Goal: Transaction & Acquisition: Purchase product/service

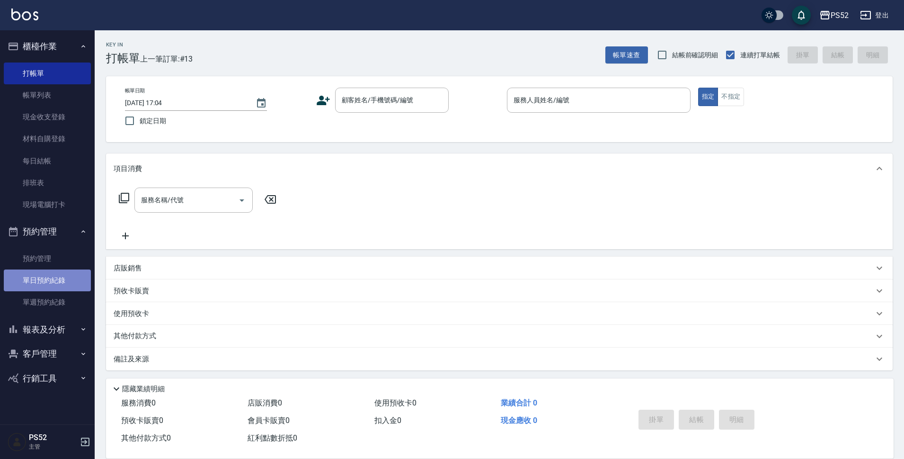
click at [59, 273] on link "單日預約紀錄" at bounding box center [47, 280] width 87 height 22
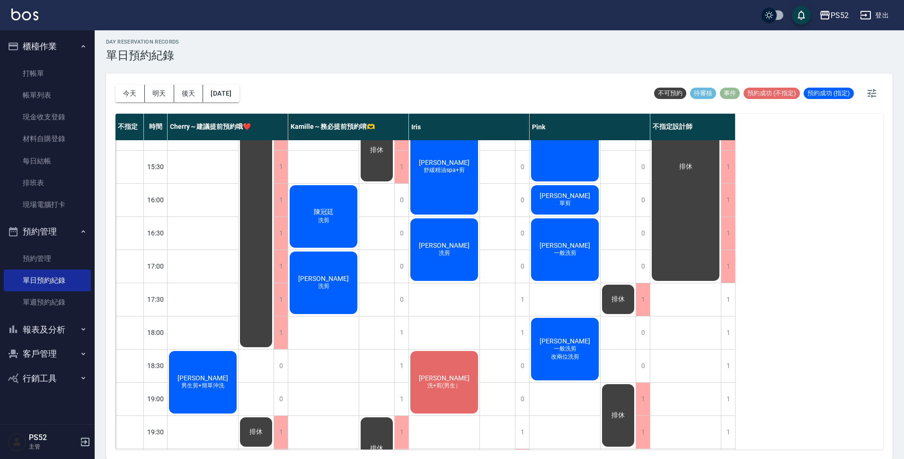
scroll to position [362, 0]
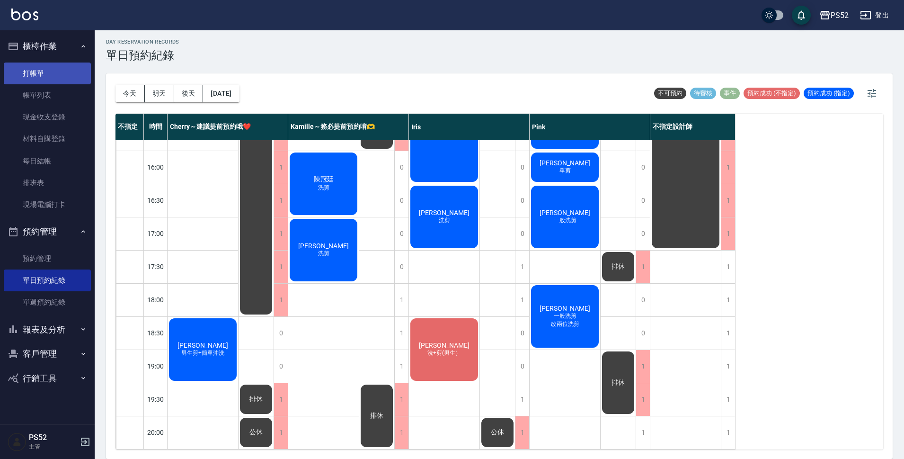
click at [28, 76] on link "打帳單" at bounding box center [47, 73] width 87 height 22
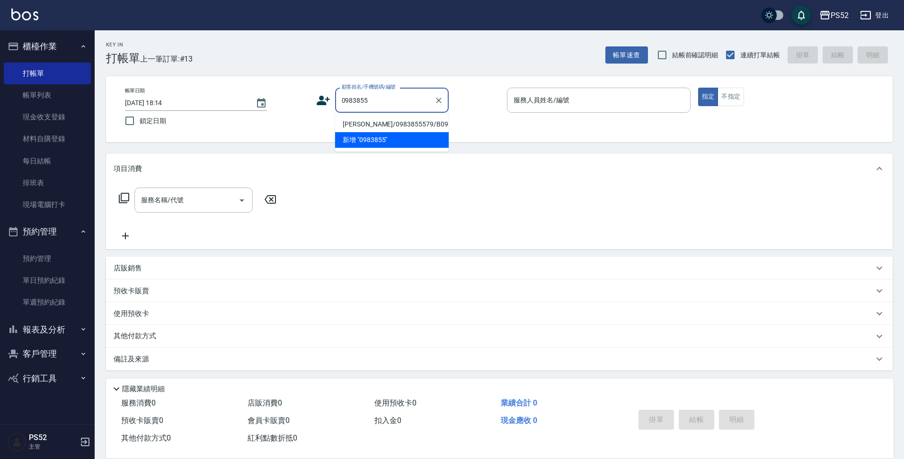
click at [351, 132] on li "[PERSON_NAME]/0983855579/B0983855579" at bounding box center [392, 124] width 114 height 16
type input "[PERSON_NAME]/0983855579/B0983855579"
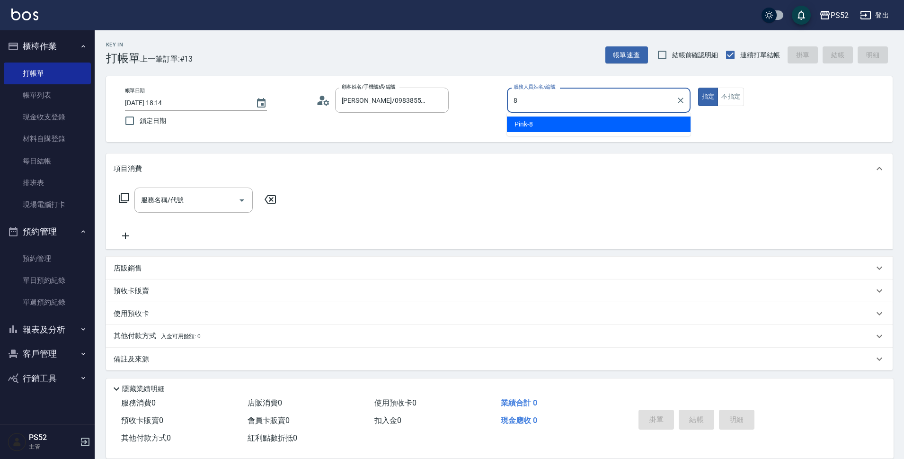
type input "Pink-8"
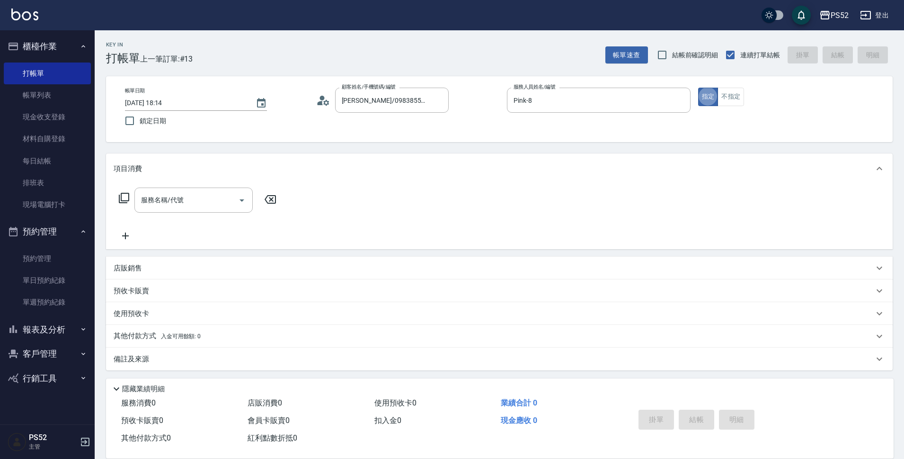
type button "true"
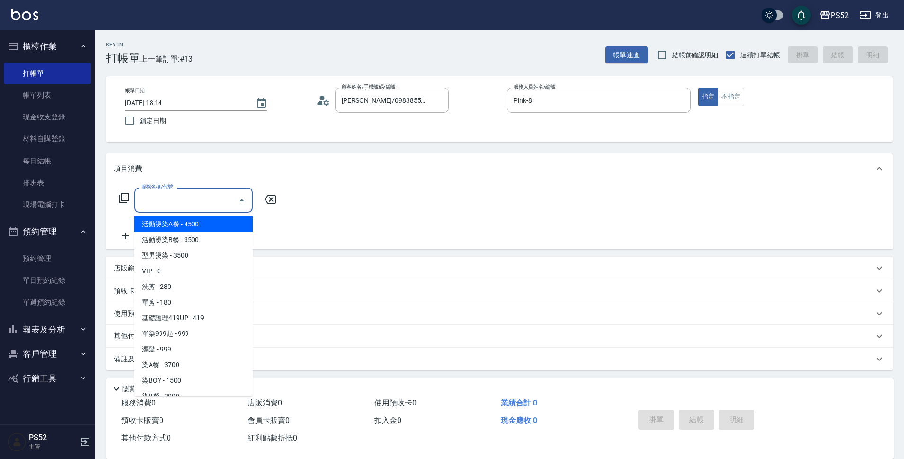
click at [202, 198] on input "服務名稱/代號" at bounding box center [187, 200] width 96 height 17
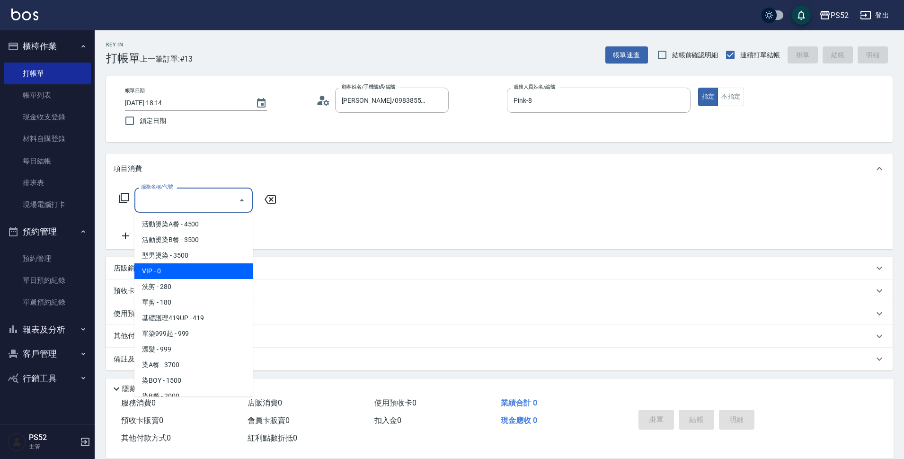
click at [188, 265] on span "VIP - 0" at bounding box center [193, 271] width 118 height 16
type input "VIP(888)"
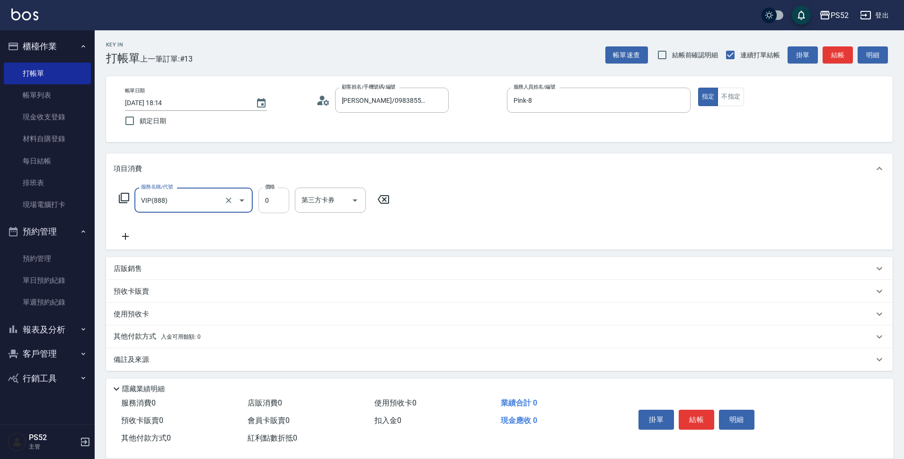
click at [278, 200] on input "0" at bounding box center [274, 200] width 31 height 26
type input "3500"
click at [129, 237] on icon at bounding box center [126, 236] width 24 height 11
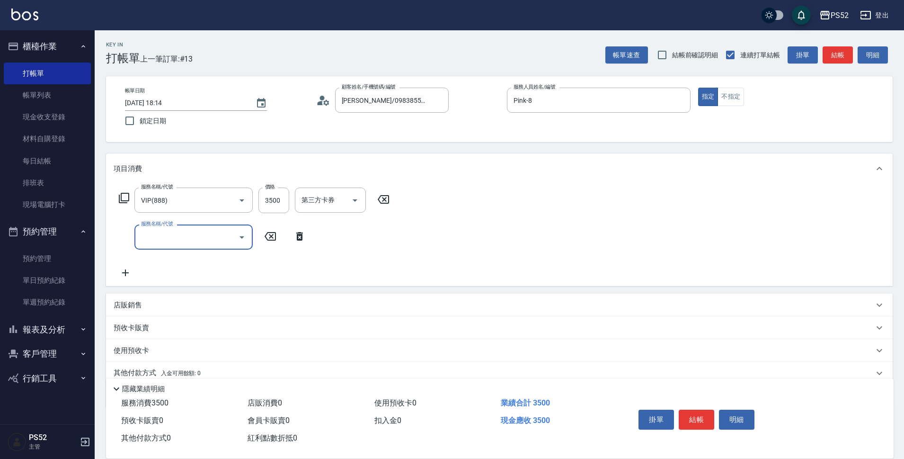
click at [150, 237] on input "服務名稱/代號" at bounding box center [187, 237] width 96 height 17
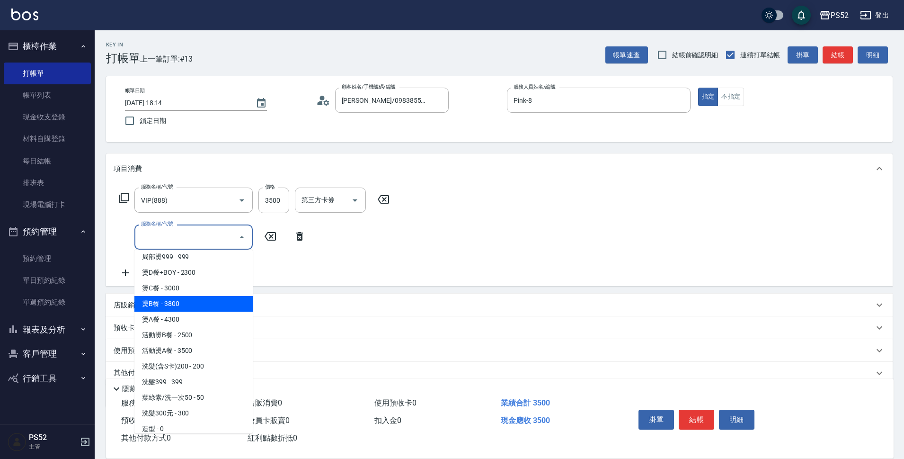
scroll to position [300, 0]
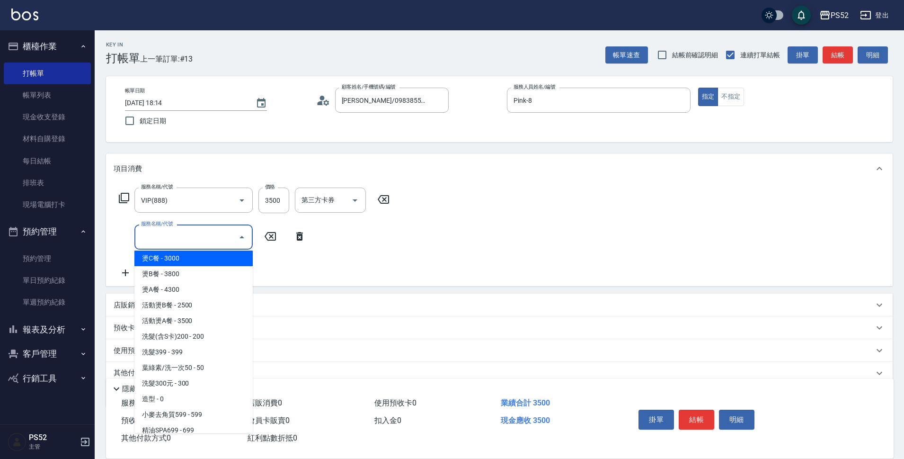
click at [172, 263] on span "燙C餐 - 3000" at bounding box center [193, 258] width 118 height 16
type input "燙C餐(P4)"
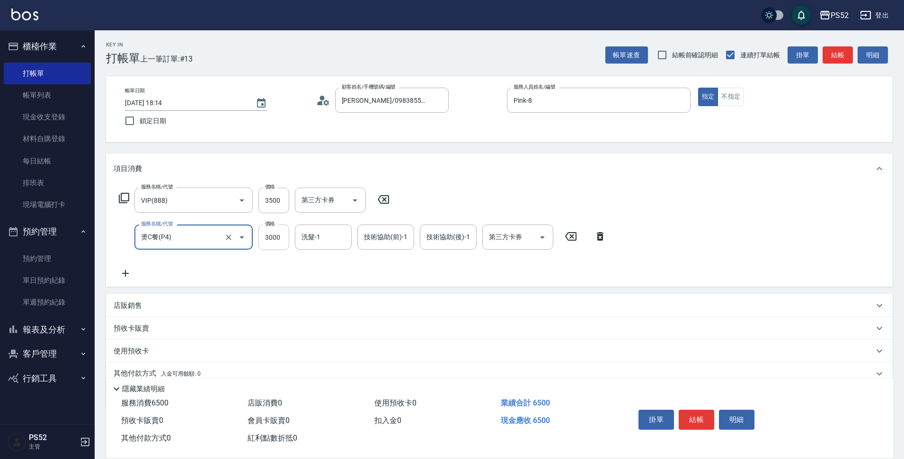
click at [283, 244] on input "3000" at bounding box center [274, 237] width 31 height 26
type input "2599"
click at [511, 237] on div "第三方卡券 第三方卡券" at bounding box center [517, 236] width 71 height 25
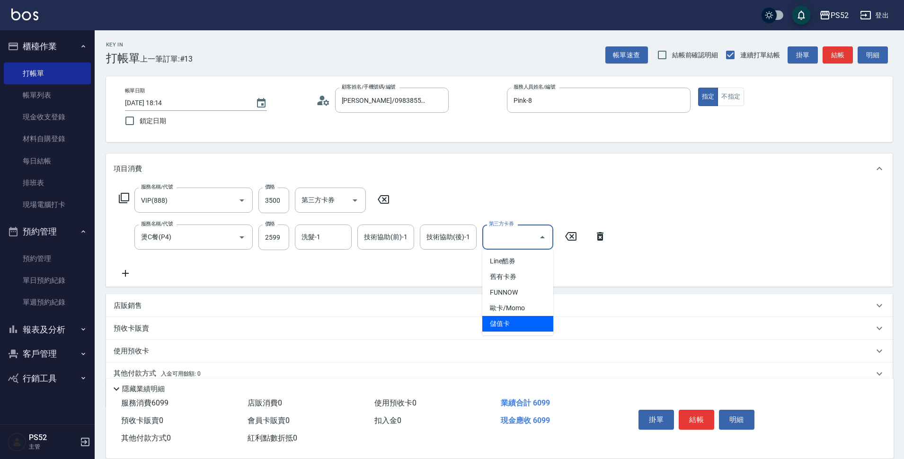
click at [503, 323] on span "儲值卡" at bounding box center [517, 324] width 71 height 16
type input "儲值卡"
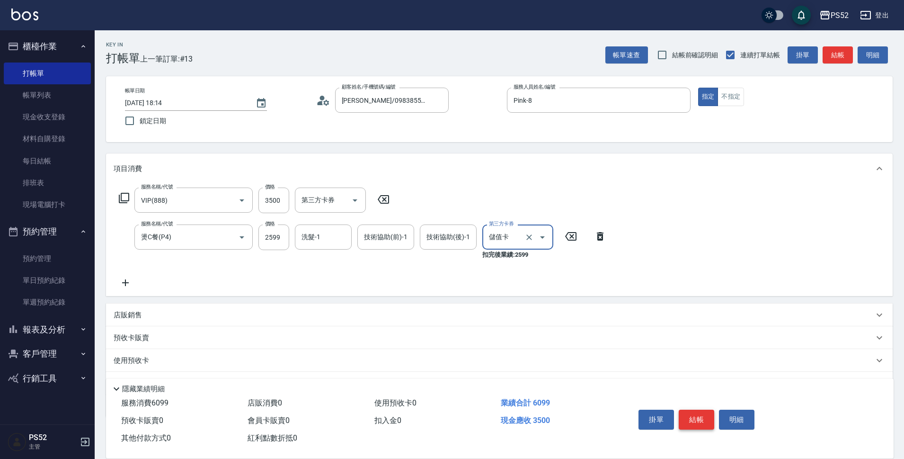
click at [683, 411] on button "結帳" at bounding box center [697, 420] width 36 height 20
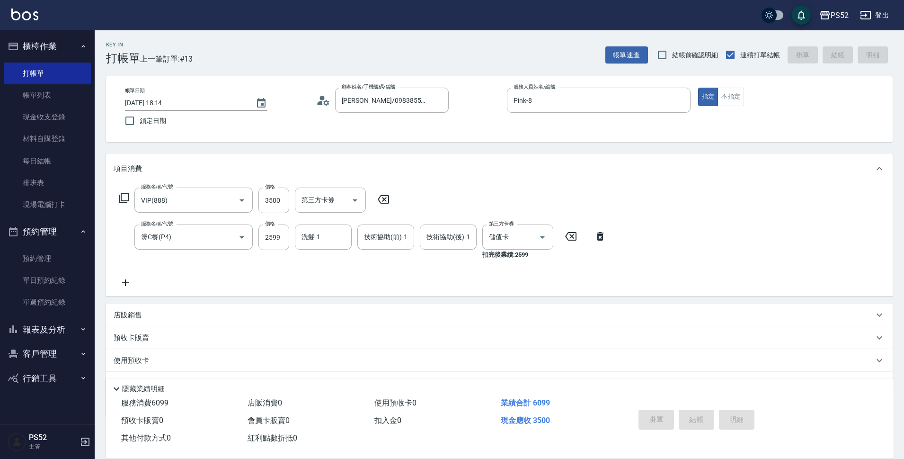
type input "[DATE] 18:15"
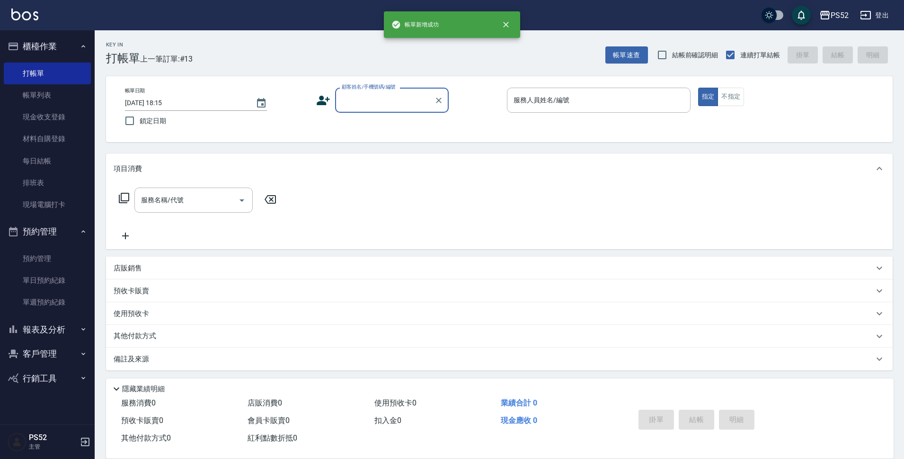
scroll to position [0, 0]
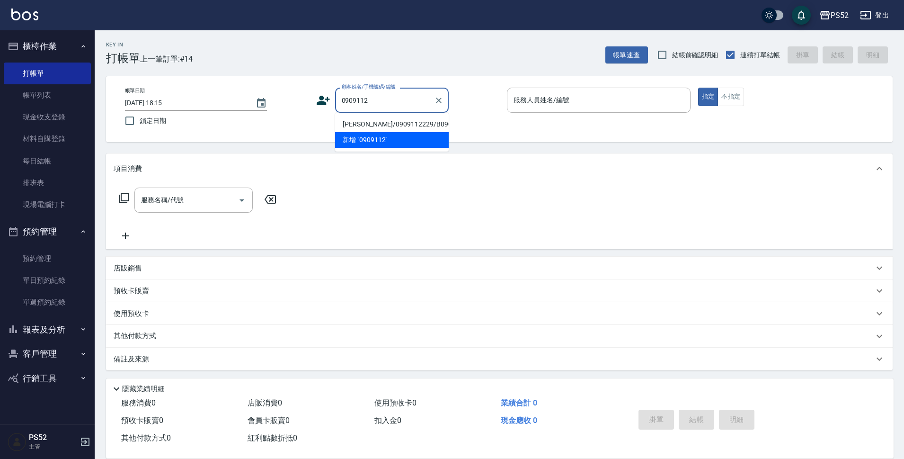
click at [366, 132] on li "[PERSON_NAME]/0909112229/B0909112229" at bounding box center [392, 124] width 114 height 16
type input "[PERSON_NAME]/0909112229/B0909112229"
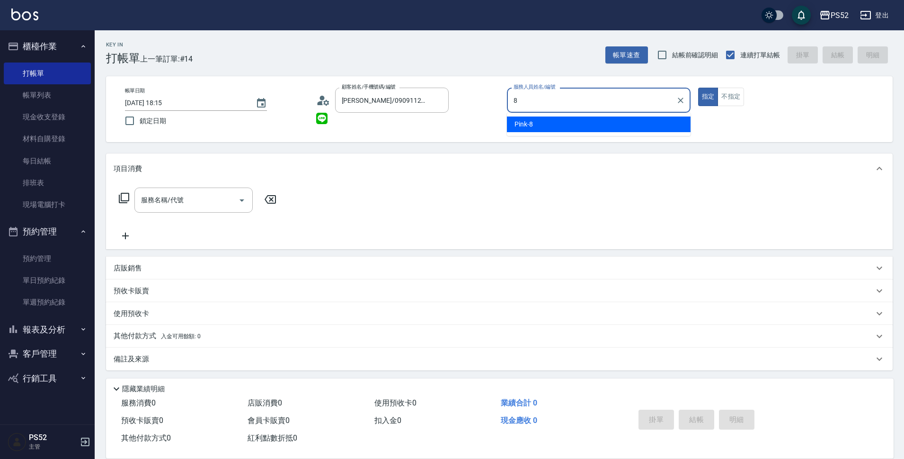
type input "Pink-8"
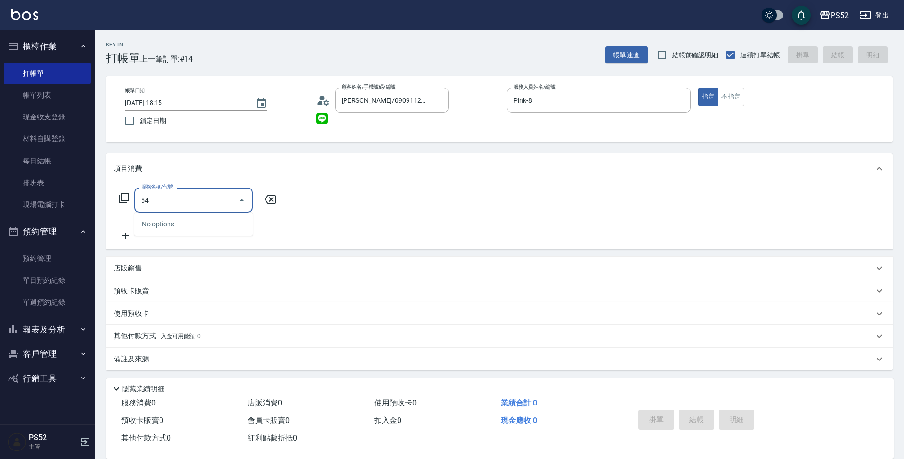
type input "5"
type input "基礎護理419UP(C3)"
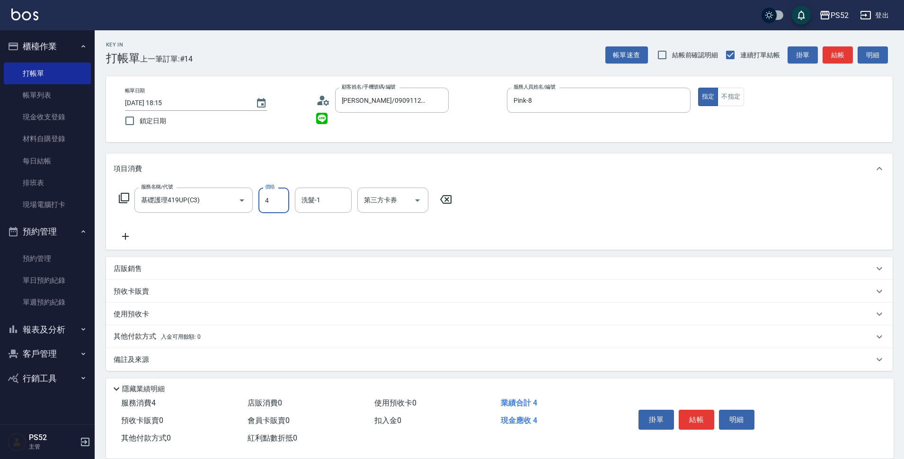
type input "4"
type input "3"
click at [287, 198] on input "4" at bounding box center [274, 200] width 31 height 26
type input "430"
click at [385, 198] on div "第三方卡券 第三方卡券" at bounding box center [392, 199] width 71 height 25
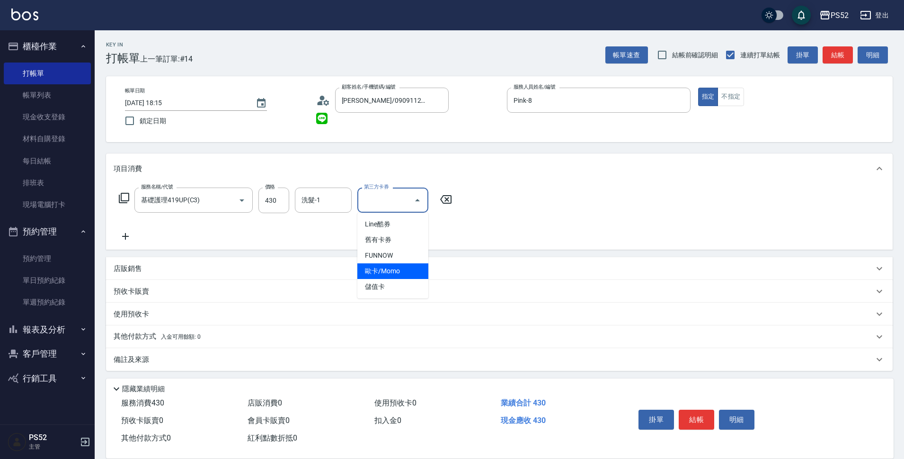
drag, startPoint x: 382, startPoint y: 281, endPoint x: 402, endPoint y: 285, distance: 20.8
click at [382, 281] on span "儲值卡" at bounding box center [392, 287] width 71 height 16
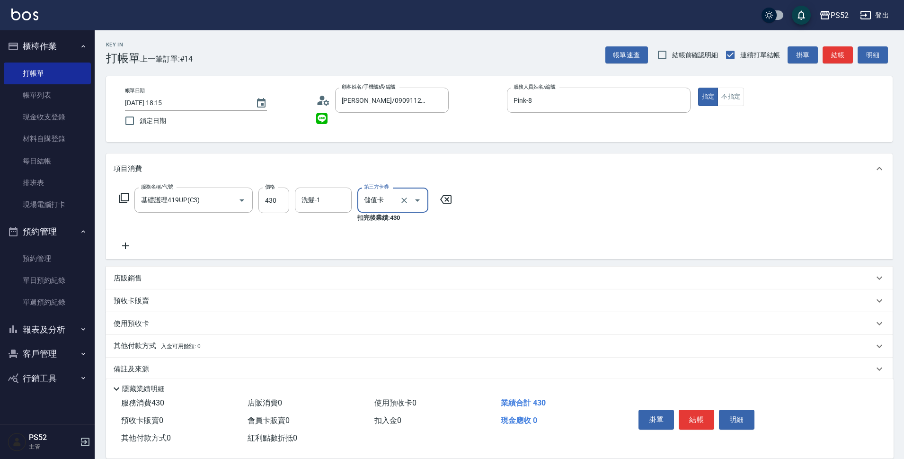
type input "儲值卡"
click at [701, 417] on button "結帳" at bounding box center [697, 420] width 36 height 20
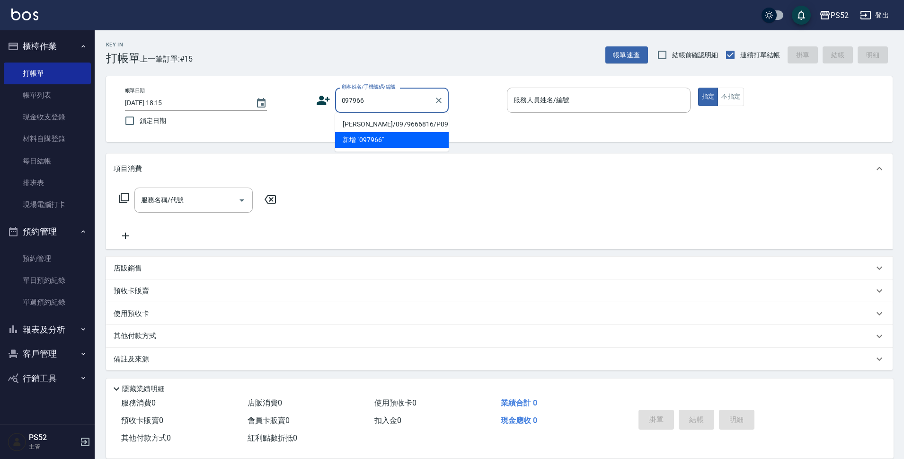
click at [384, 122] on li "[PERSON_NAME]/0979666816/P0979666816" at bounding box center [392, 124] width 114 height 16
type input "[PERSON_NAME]/0979666816/P0979666816"
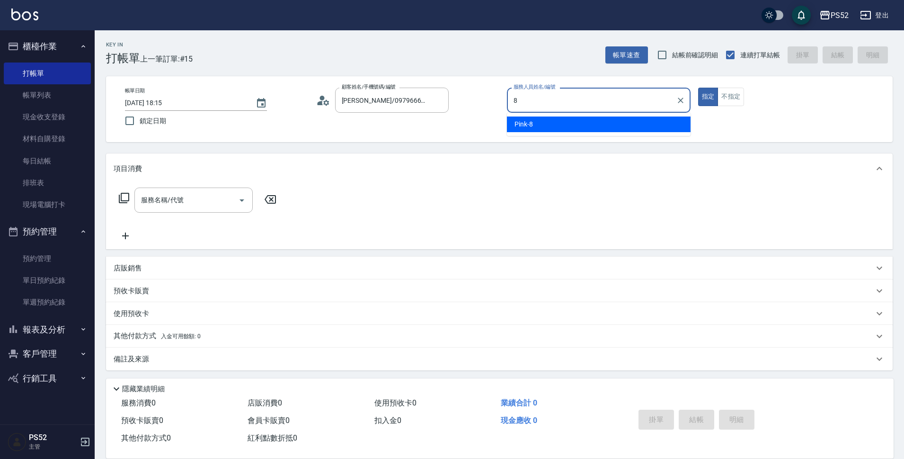
type input "Pink-8"
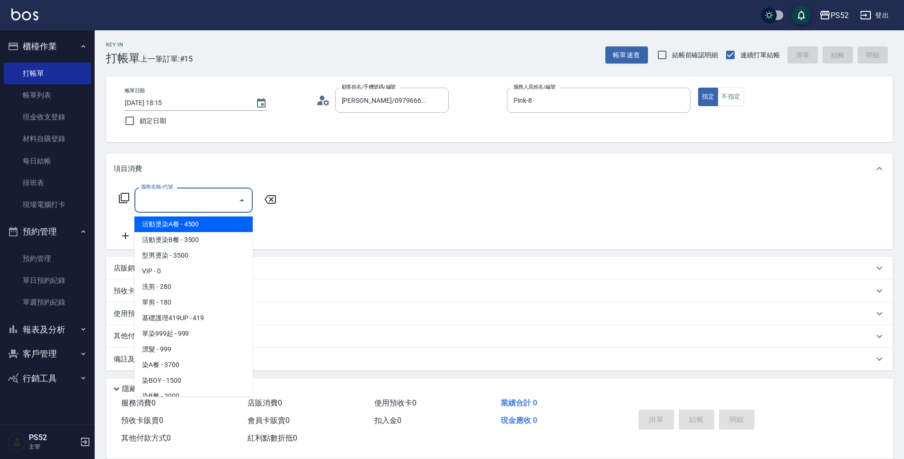
click at [171, 200] on div "服務名稱/代號 服務名稱/代號" at bounding box center [193, 199] width 118 height 25
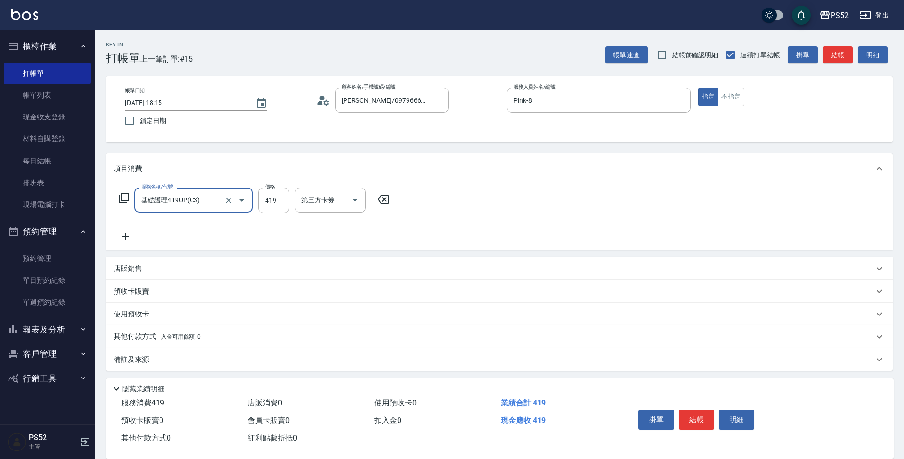
type input "基礎護理419UP(C3)"
type input "480"
click at [694, 419] on button "結帳" at bounding box center [697, 420] width 36 height 20
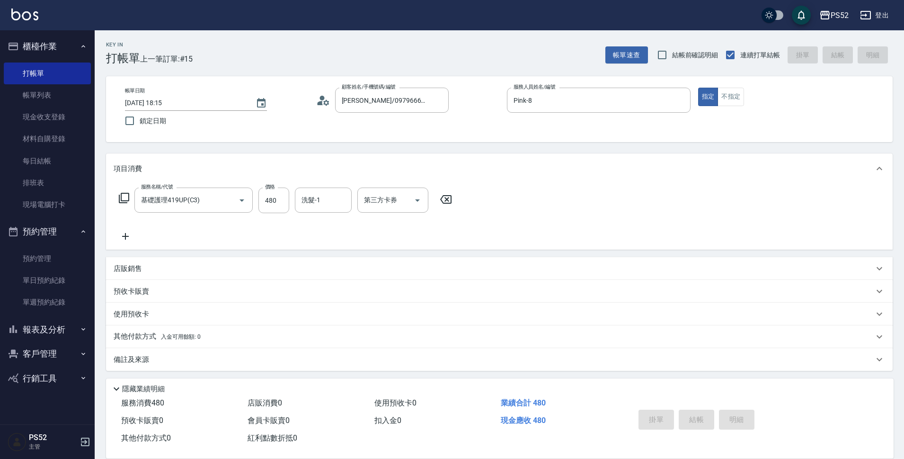
type input "[DATE] 18:16"
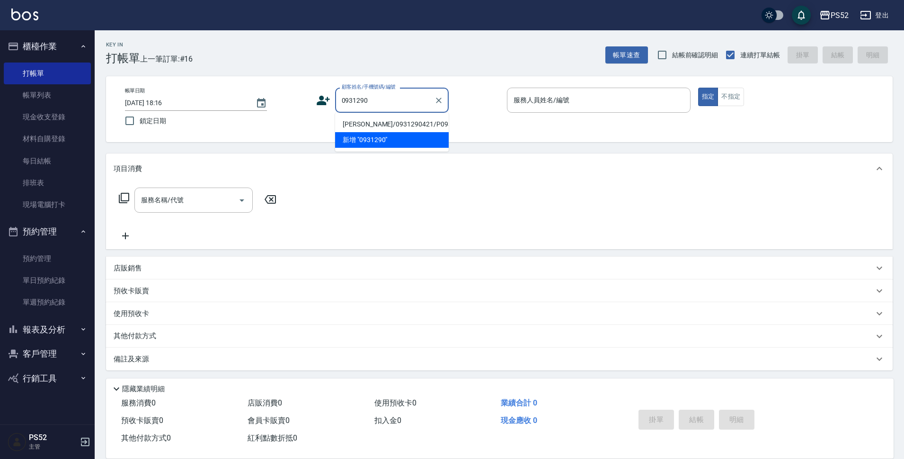
click at [387, 123] on li "[PERSON_NAME]/0931290421/P0931290421" at bounding box center [392, 124] width 114 height 16
type input "[PERSON_NAME]/0931290421/P0931290421"
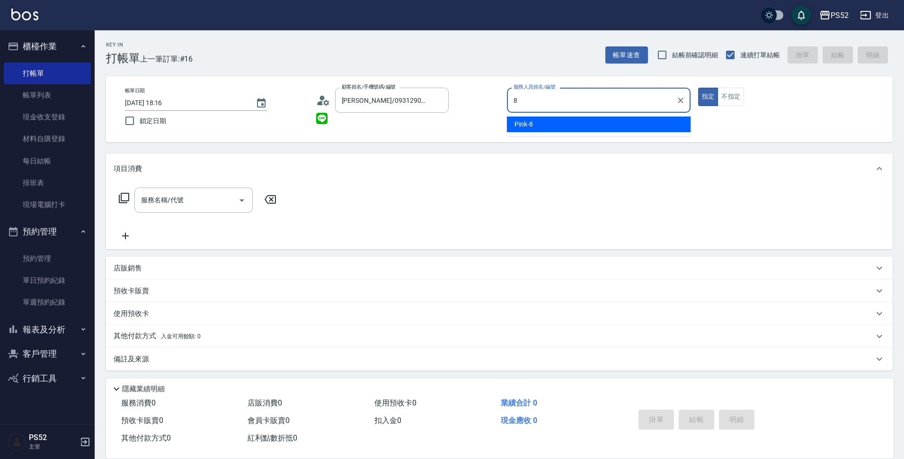
type input "Pink-8"
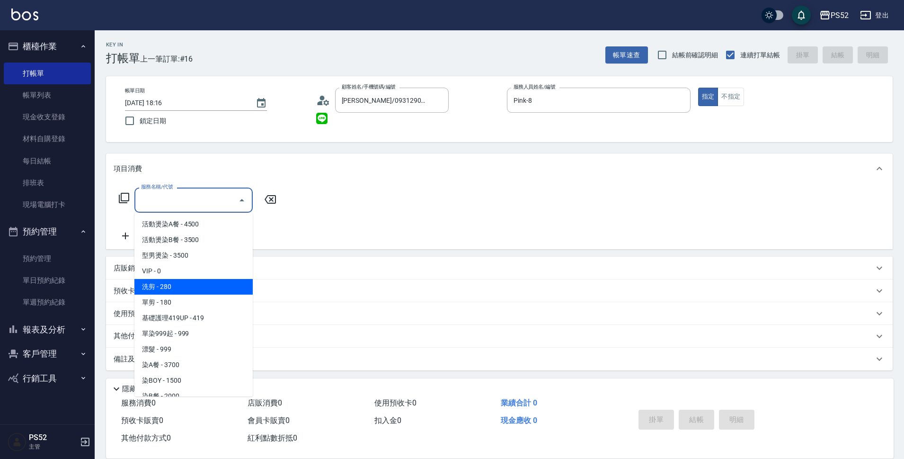
type input "洗剪(C1)"
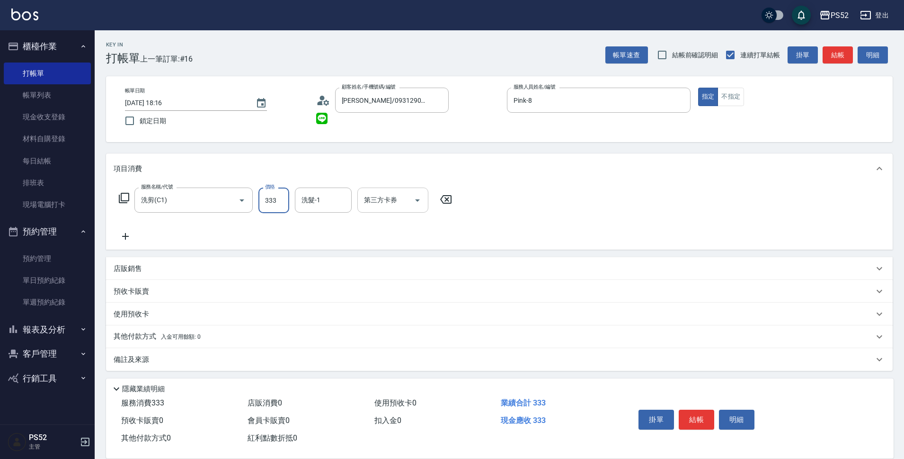
type input "333"
click at [385, 199] on div "第三方卡券 第三方卡券" at bounding box center [392, 199] width 71 height 25
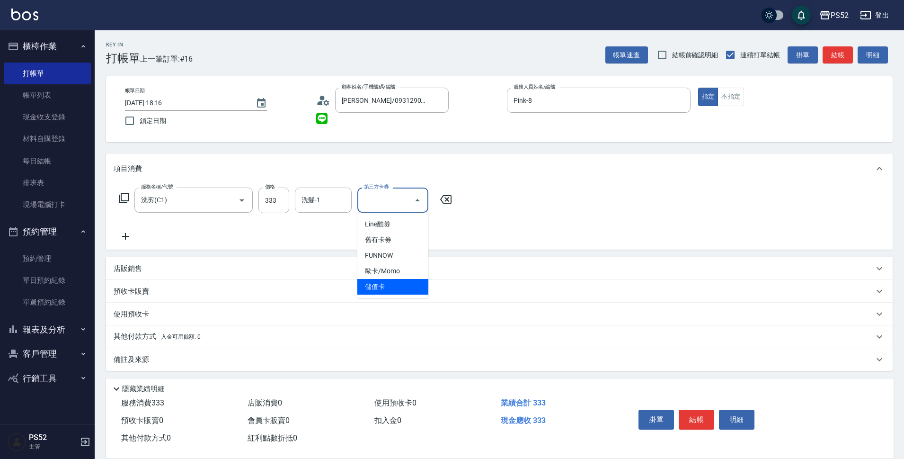
click at [405, 279] on span "儲值卡" at bounding box center [392, 287] width 71 height 16
type input "儲值卡"
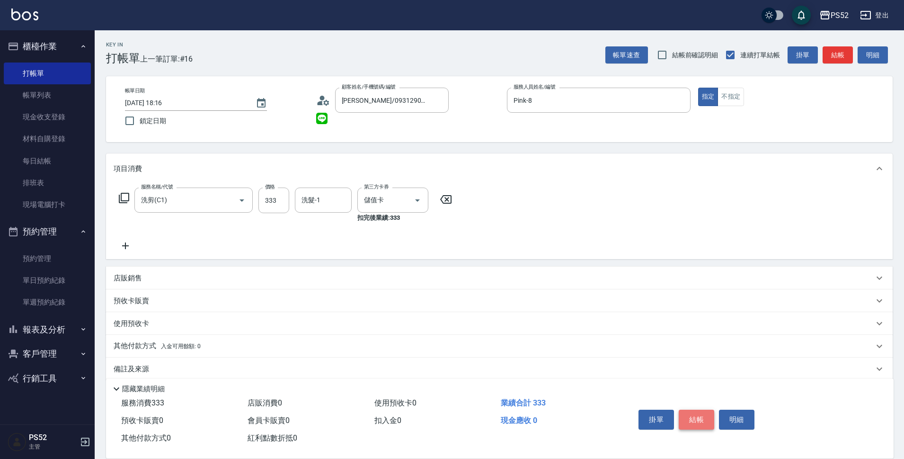
click at [694, 412] on button "結帳" at bounding box center [697, 420] width 36 height 20
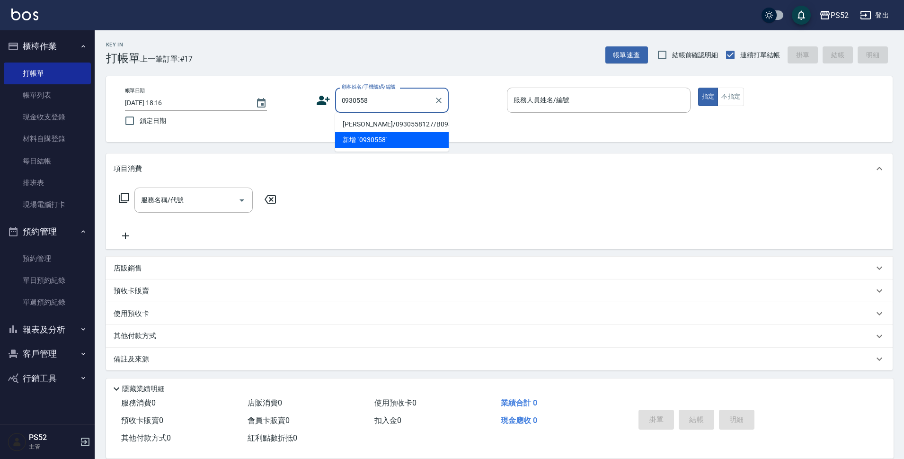
click at [357, 132] on li "[PERSON_NAME]/0930558127/B0930558127" at bounding box center [392, 124] width 114 height 16
type input "[PERSON_NAME]/0930558127/B0930558127"
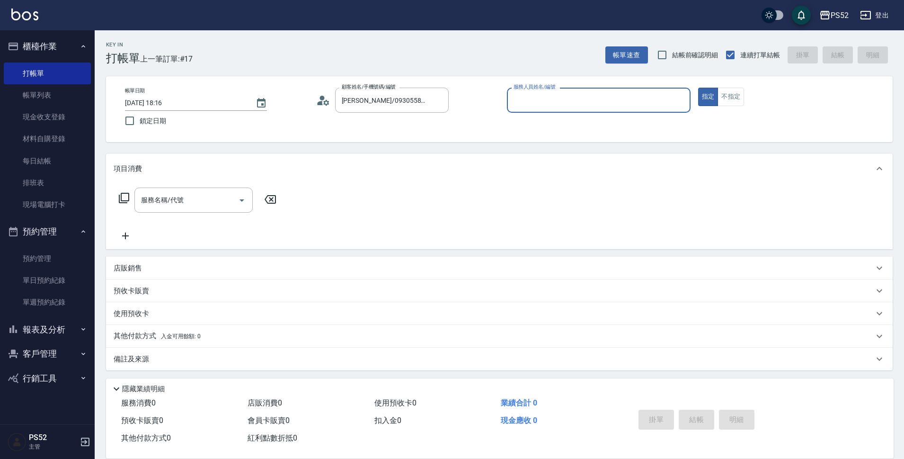
type input "3"
type input "Pink-8"
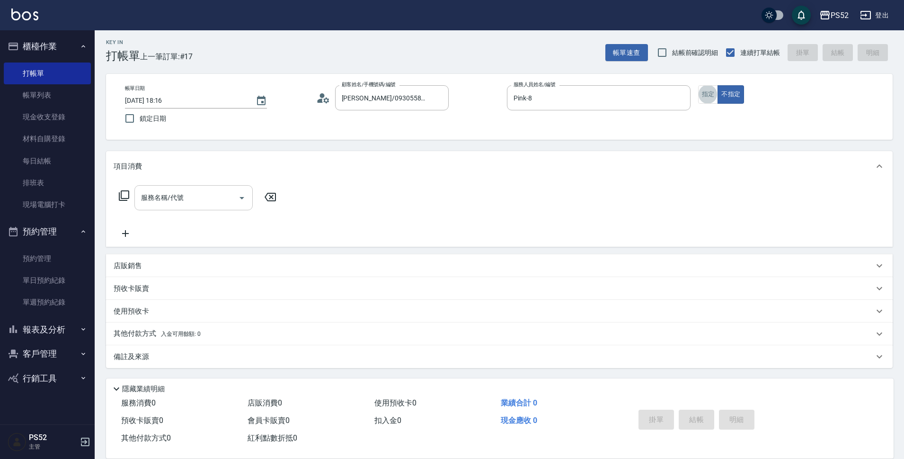
click at [196, 194] on input "服務名稱/代號" at bounding box center [187, 197] width 96 height 17
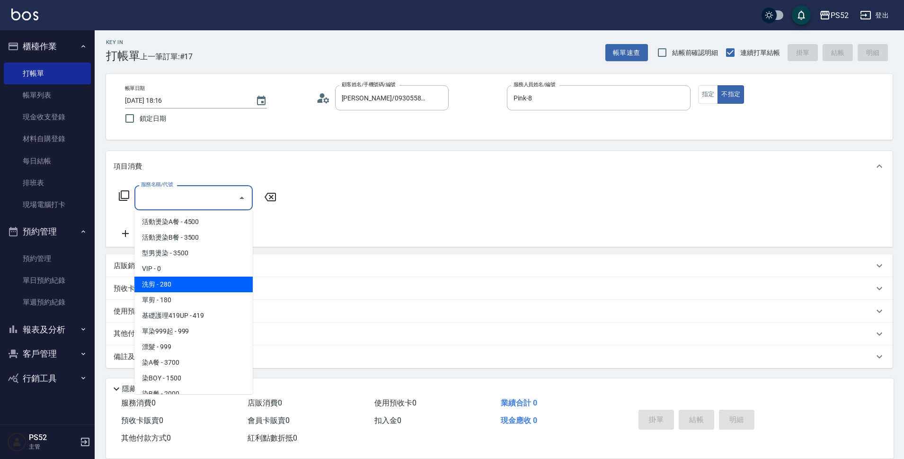
click at [198, 286] on span "洗剪 - 280" at bounding box center [193, 284] width 118 height 16
type input "洗剪(C1)"
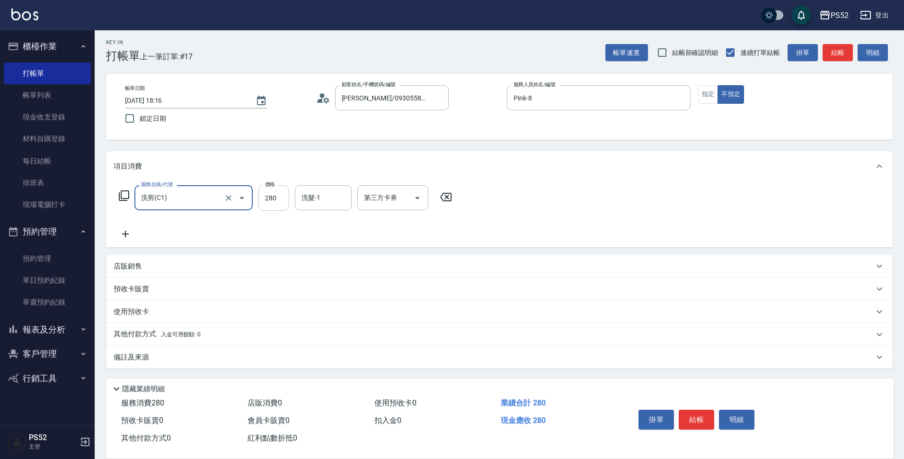
click at [282, 201] on input "280" at bounding box center [274, 198] width 31 height 26
type input "390"
click at [698, 421] on button "結帳" at bounding box center [697, 420] width 36 height 20
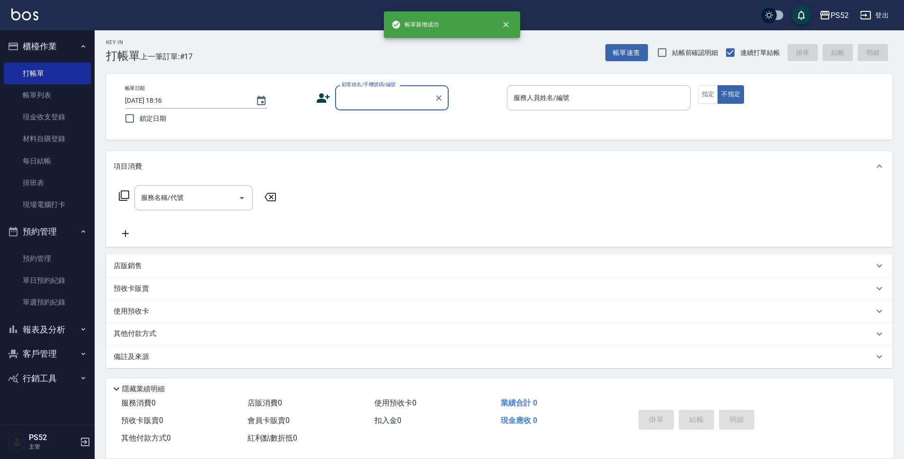
scroll to position [0, 0]
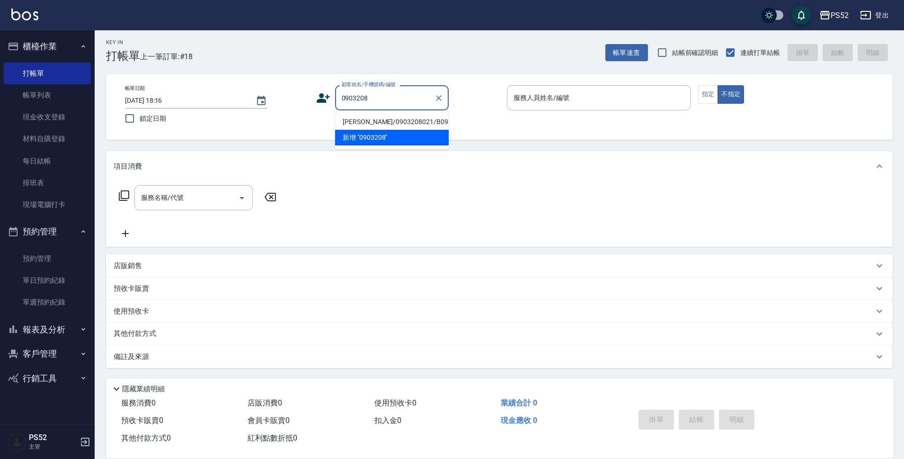
click at [374, 130] on li "[PERSON_NAME]/0903208021/B0903208021" at bounding box center [392, 122] width 114 height 16
type input "[PERSON_NAME]/0903208021/B0903208021"
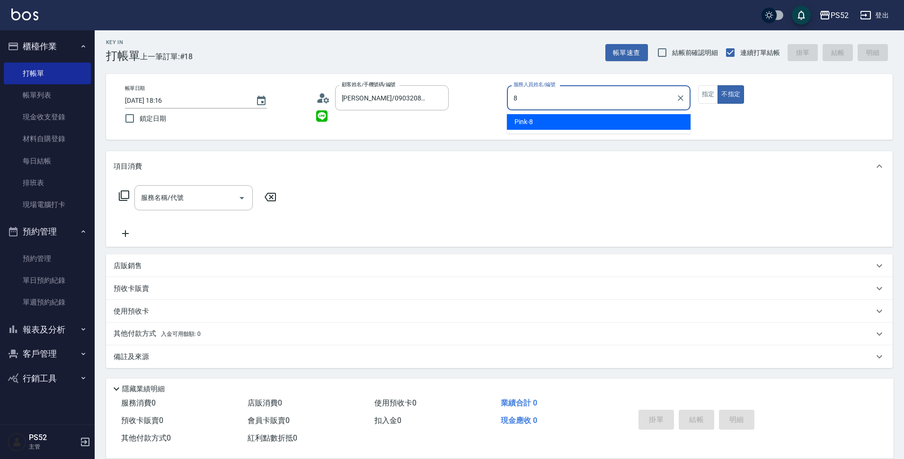
type input "Pink-8"
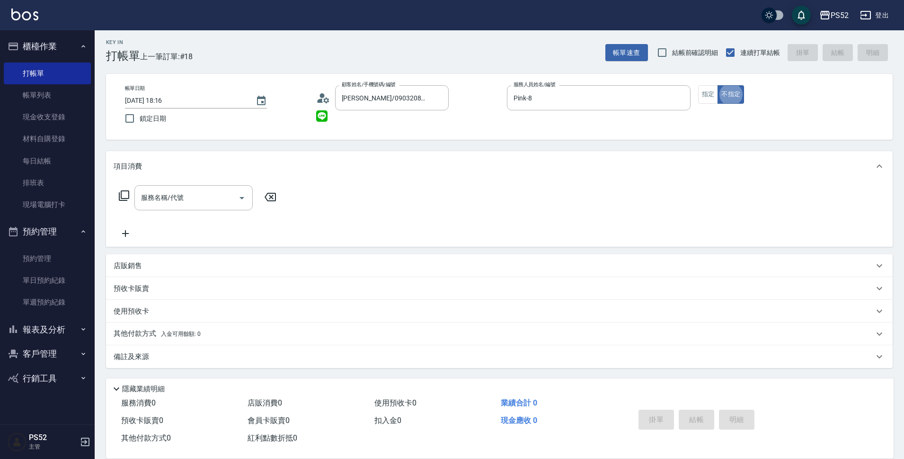
type button "false"
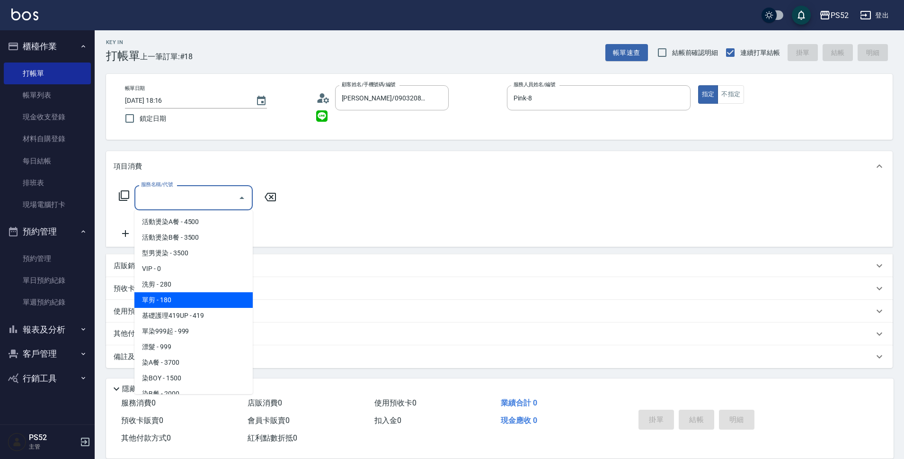
type input "單剪(C2)"
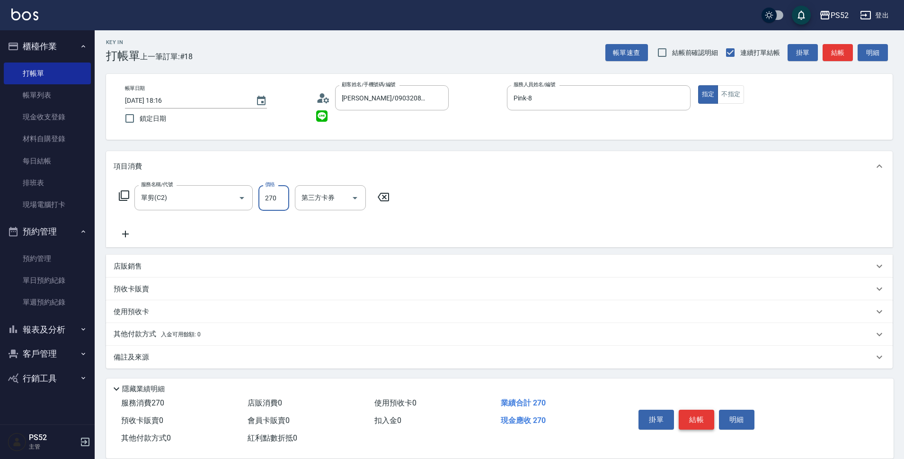
type input "270"
click at [687, 411] on button "結帳" at bounding box center [697, 420] width 36 height 20
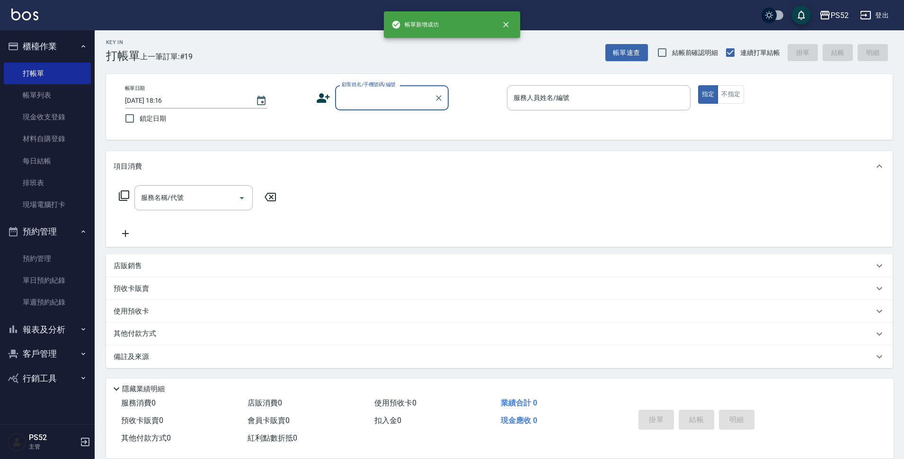
click at [74, 332] on button "報表及分析" at bounding box center [47, 329] width 87 height 25
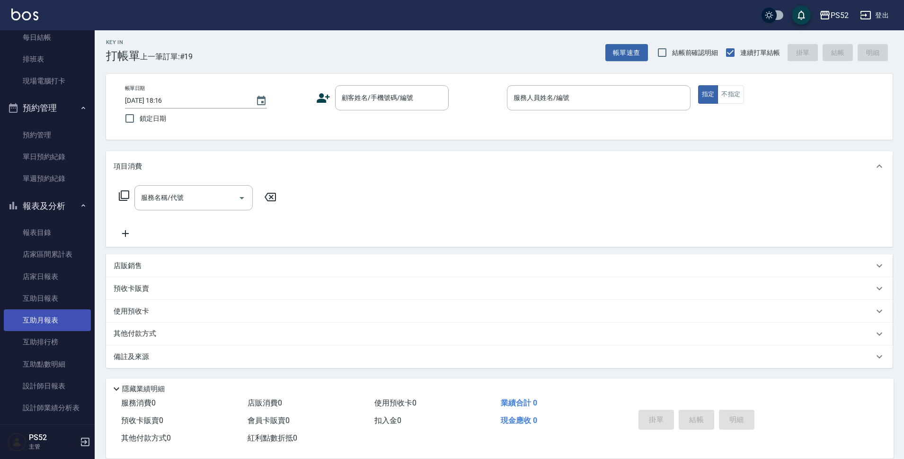
scroll to position [126, 0]
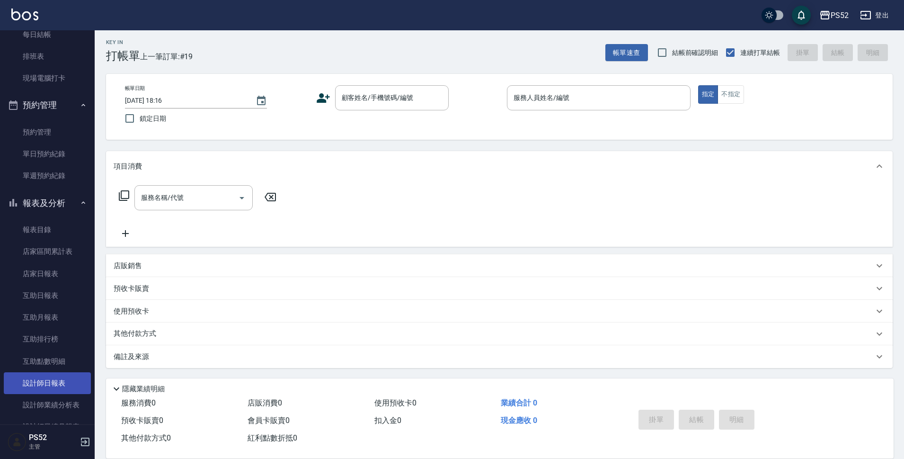
click at [39, 380] on link "設計師日報表" at bounding box center [47, 383] width 87 height 22
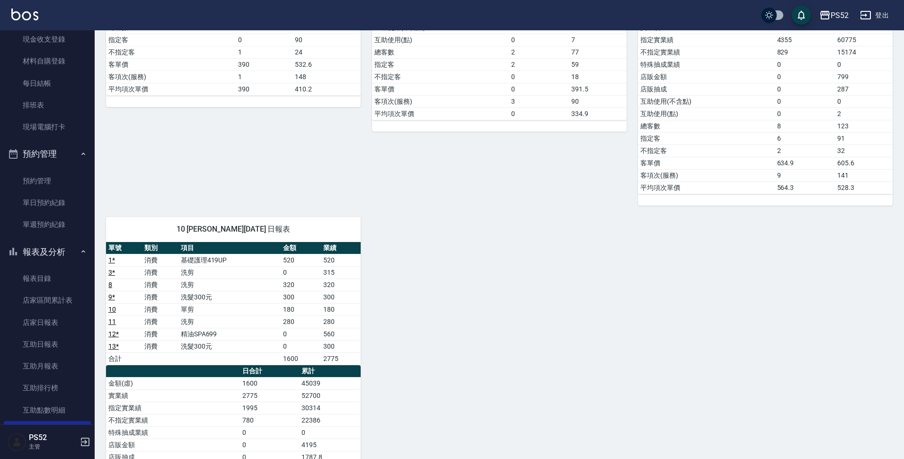
scroll to position [63, 0]
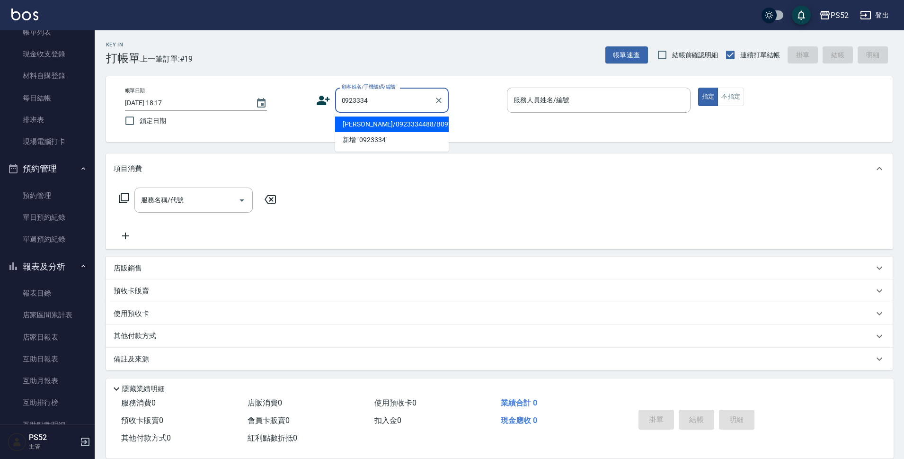
click at [353, 131] on li "[PERSON_NAME]/0923334488/B0923334488" at bounding box center [392, 124] width 114 height 16
type input "[PERSON_NAME]/0923334488/B0923334488"
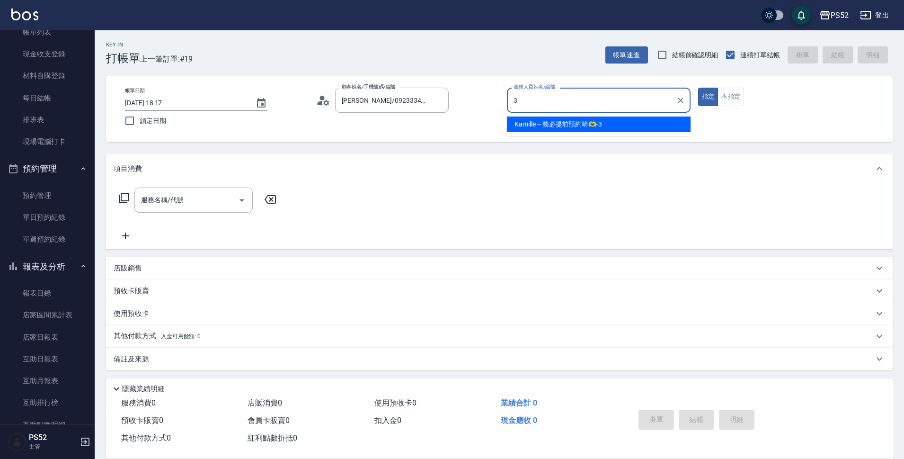
type input "Kamille～務必提前預約唷🫶-3"
type button "true"
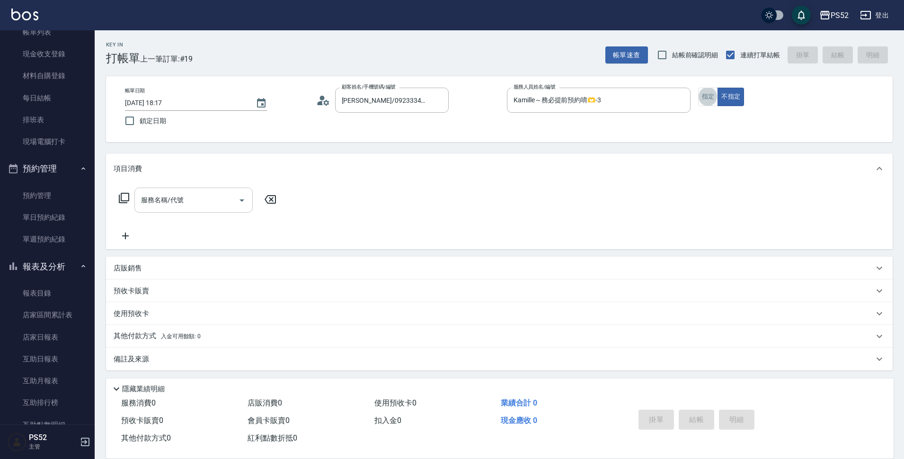
click at [165, 206] on input "服務名稱/代號" at bounding box center [187, 200] width 96 height 17
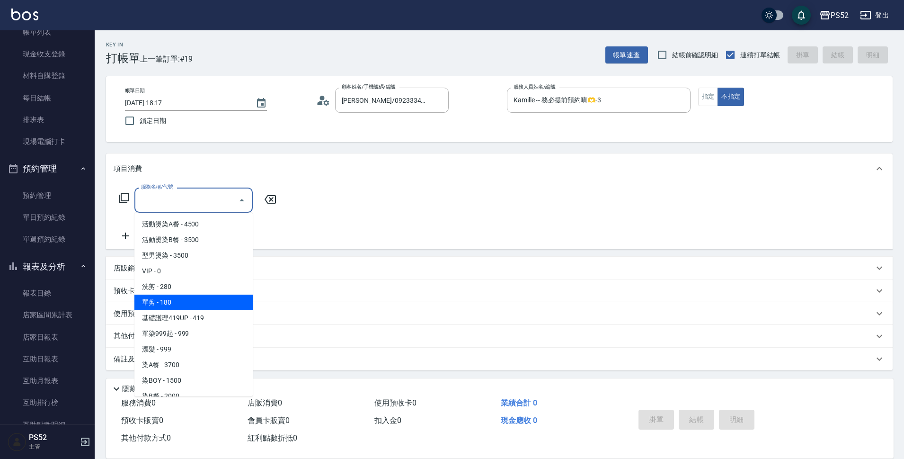
click at [165, 304] on span "單剪 - 180" at bounding box center [193, 302] width 118 height 16
type input "單剪(C2)"
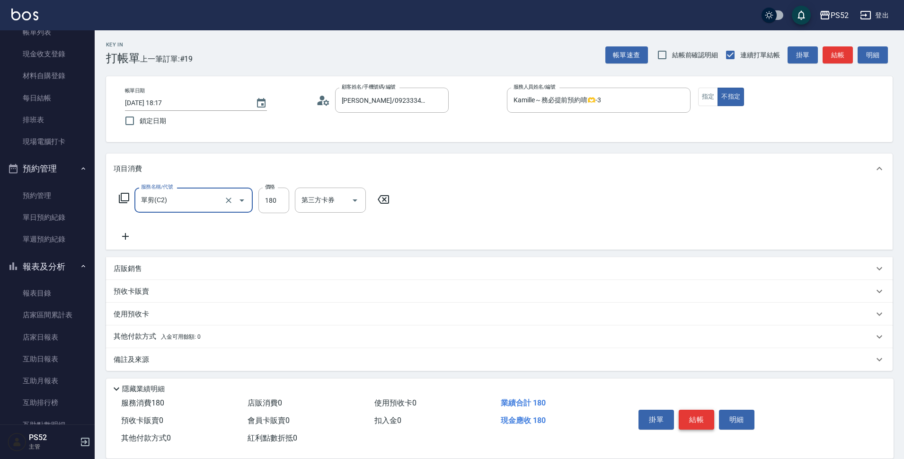
click at [691, 410] on button "結帳" at bounding box center [697, 420] width 36 height 20
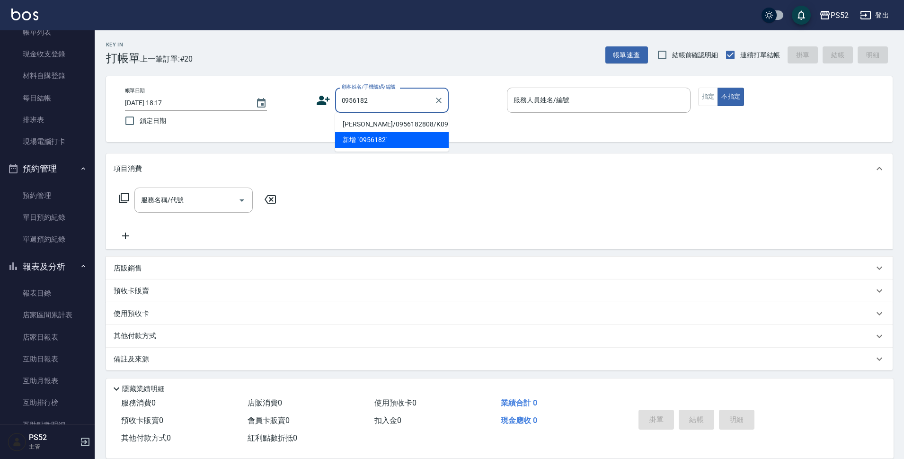
click at [362, 128] on li "[PERSON_NAME]/0956182808/K0956182808" at bounding box center [392, 124] width 114 height 16
type input "[PERSON_NAME]/0956182808/K0956182808"
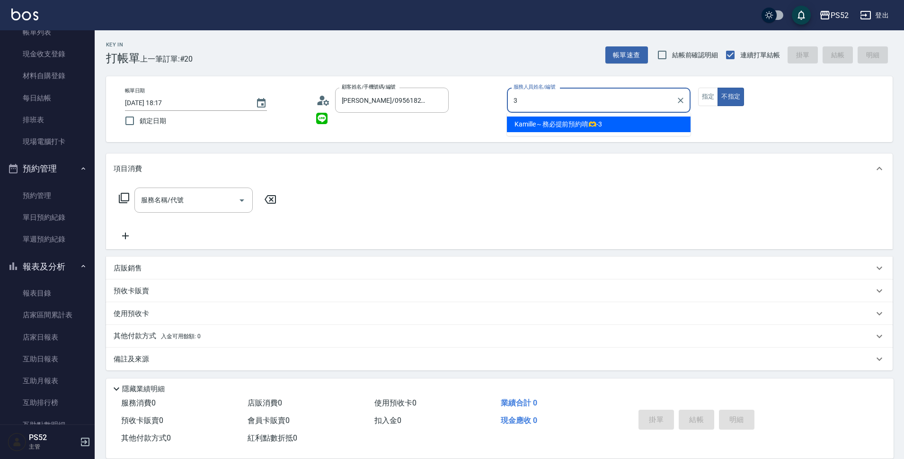
type input "Kamille～務必提前預約唷🫶-3"
type button "false"
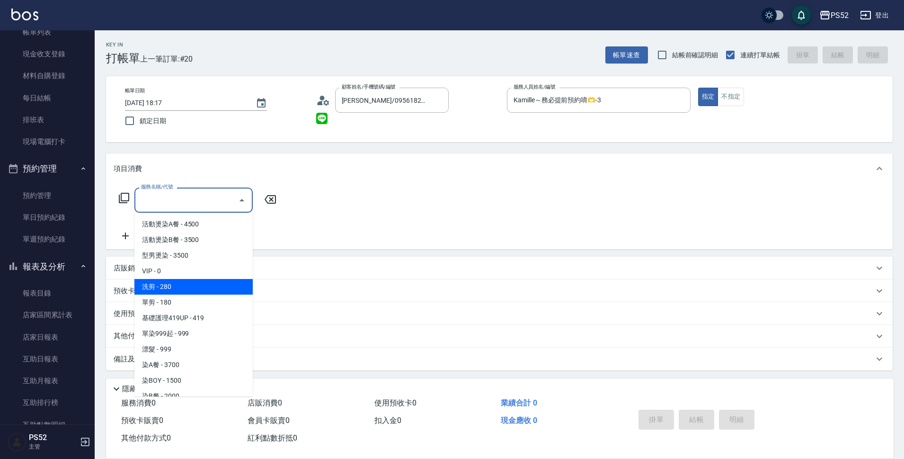
type input "洗剪(C1)"
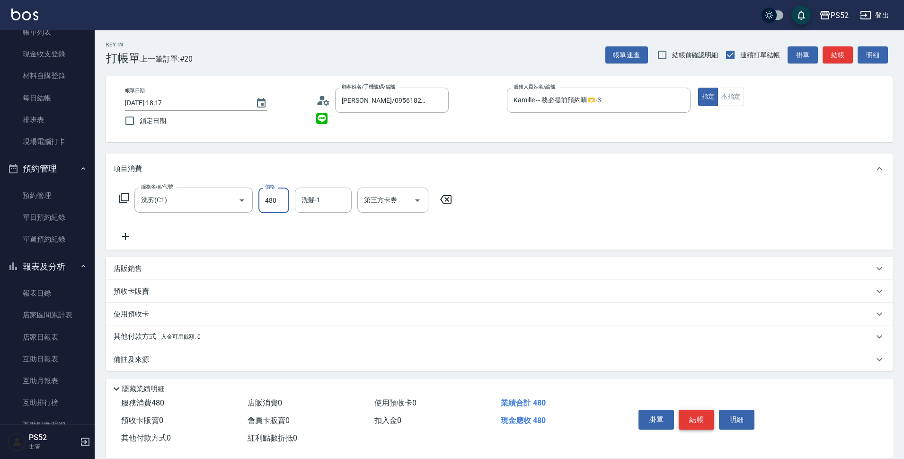
type input "480"
click at [698, 416] on button "結帳" at bounding box center [697, 420] width 36 height 20
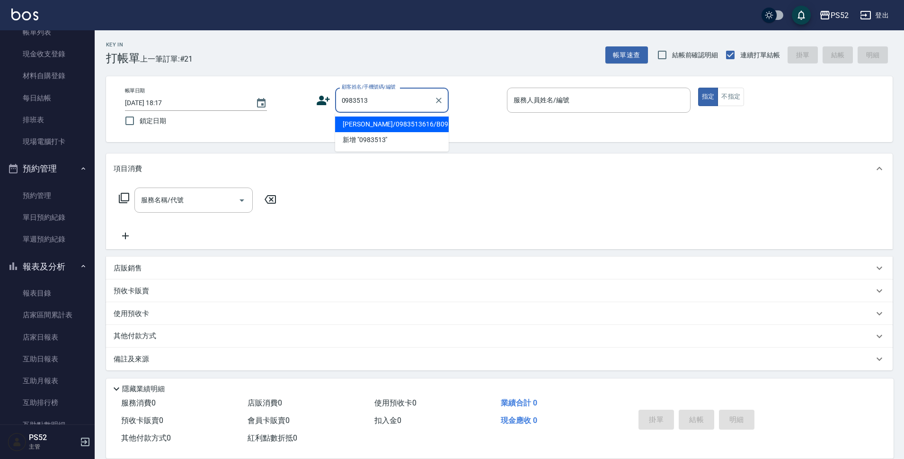
click at [384, 132] on li "[PERSON_NAME]/0983513616/B0983513616" at bounding box center [392, 124] width 114 height 16
type input "[PERSON_NAME]/0983513616/B0983513616"
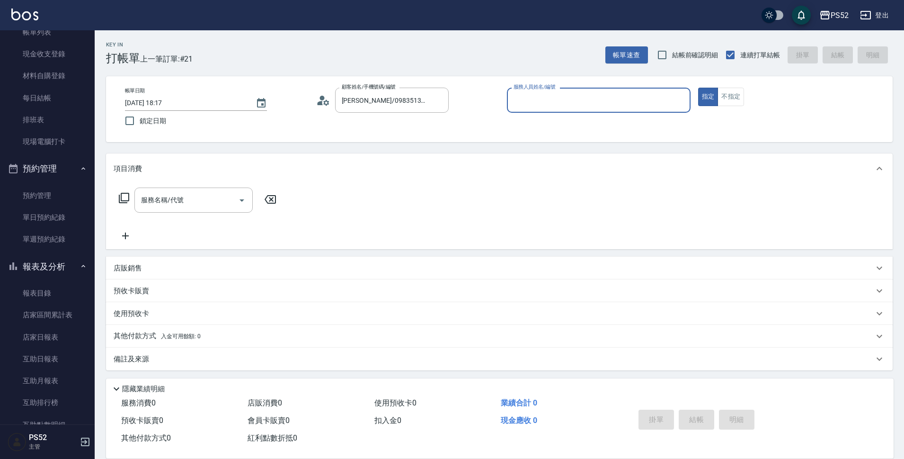
click at [323, 106] on icon at bounding box center [323, 100] width 14 height 14
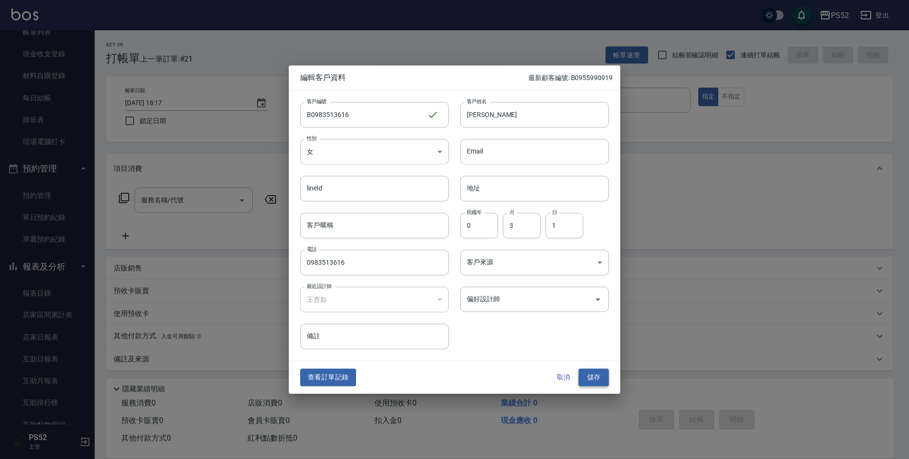
click at [604, 374] on button "儲存" at bounding box center [594, 378] width 30 height 18
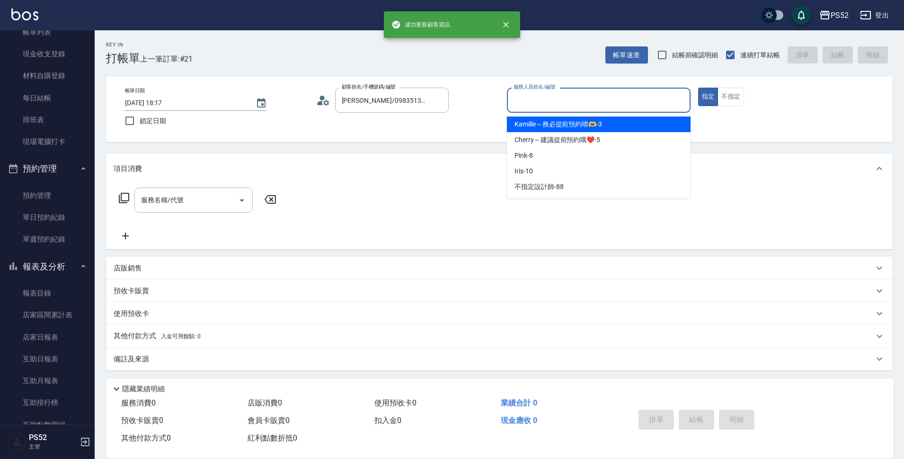
drag, startPoint x: 542, startPoint y: 99, endPoint x: 547, endPoint y: 99, distance: 5.2
click at [547, 99] on input "服務人員姓名/編號" at bounding box center [598, 100] width 175 height 17
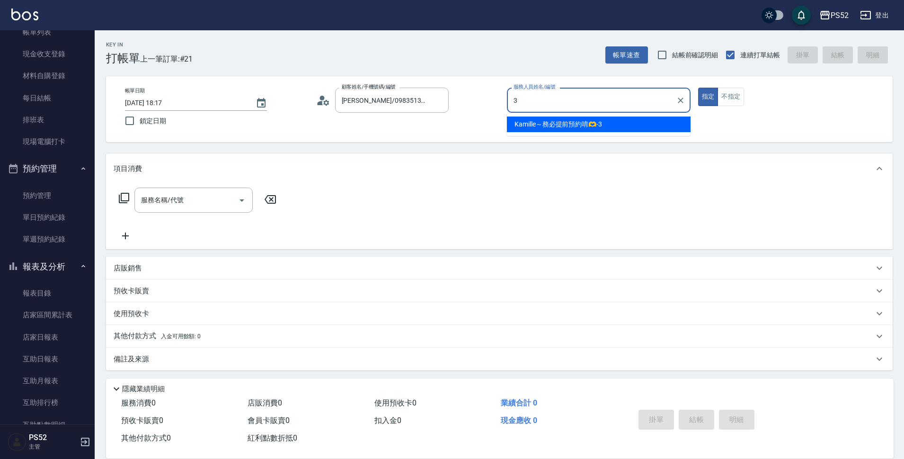
type input "Kamille～務必提前預約唷🫶-3"
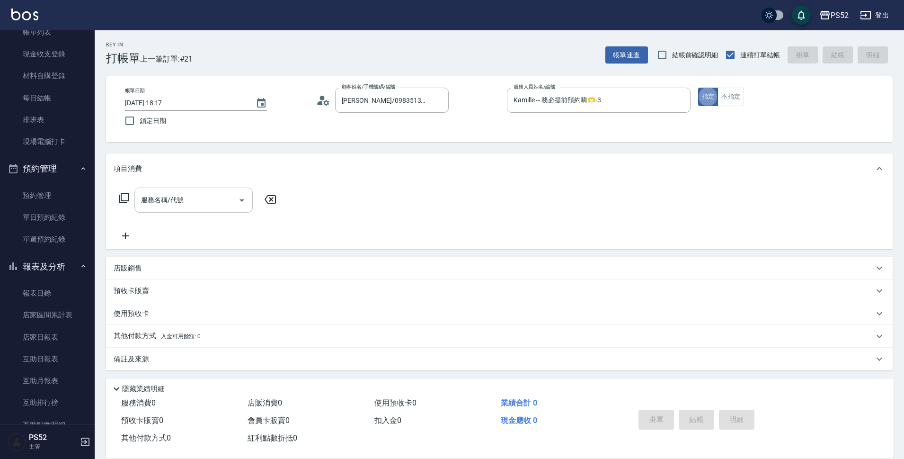
click at [160, 204] on div "服務名稱/代號 服務名稱/代號" at bounding box center [193, 199] width 118 height 25
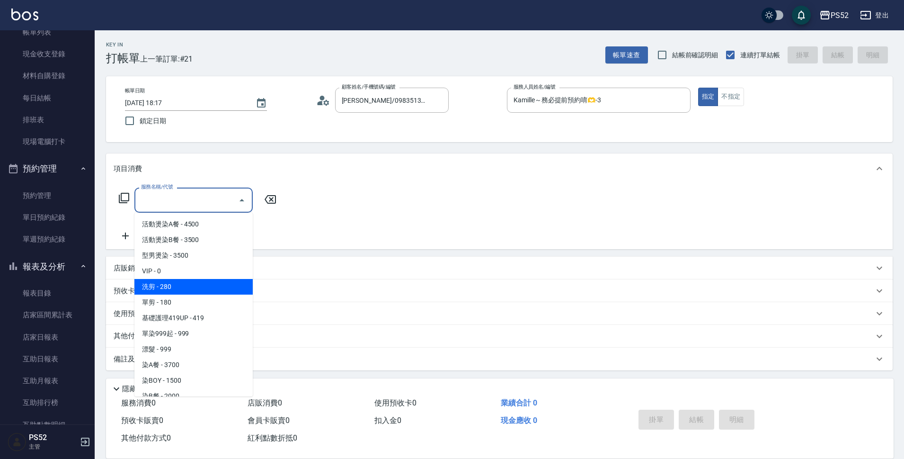
click at [182, 288] on span "洗剪 - 280" at bounding box center [193, 287] width 118 height 16
type input "洗剪(C1)"
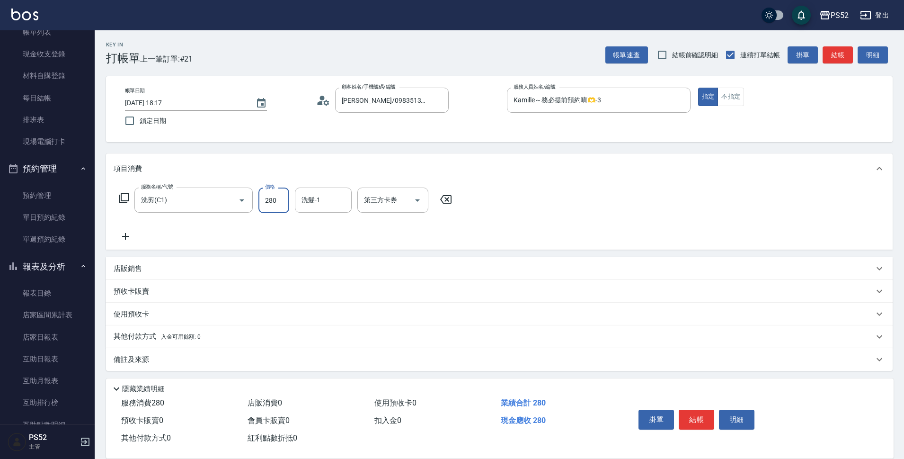
click at [275, 204] on input "280" at bounding box center [274, 200] width 31 height 26
type input "420"
click at [678, 412] on div "掛單 結帳 明細" at bounding box center [697, 421] width 124 height 30
click at [686, 414] on button "結帳" at bounding box center [697, 420] width 36 height 20
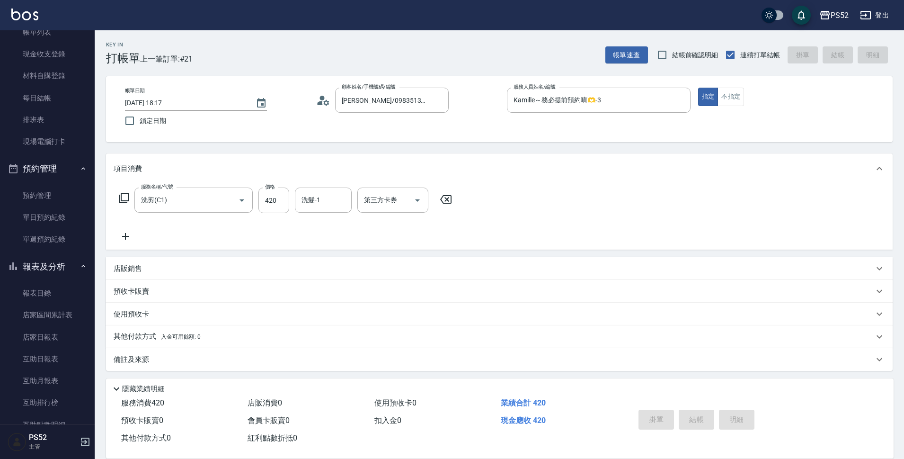
type input "[DATE] 18:18"
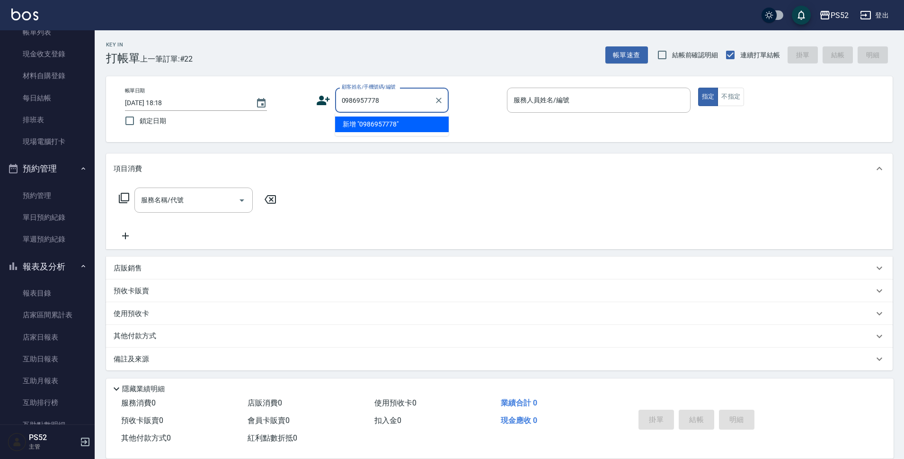
type input "0986957778"
click at [319, 101] on icon at bounding box center [323, 100] width 13 height 9
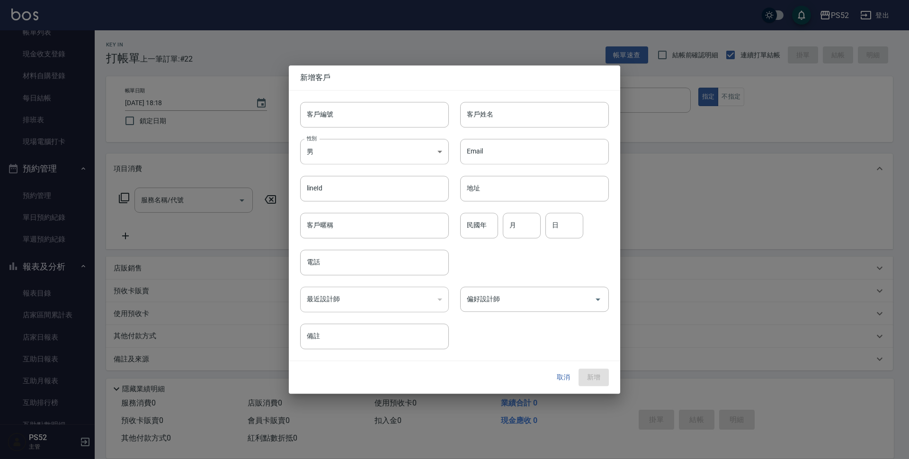
click at [332, 104] on input "客戶編號" at bounding box center [374, 115] width 149 height 26
type input "K0986957778"
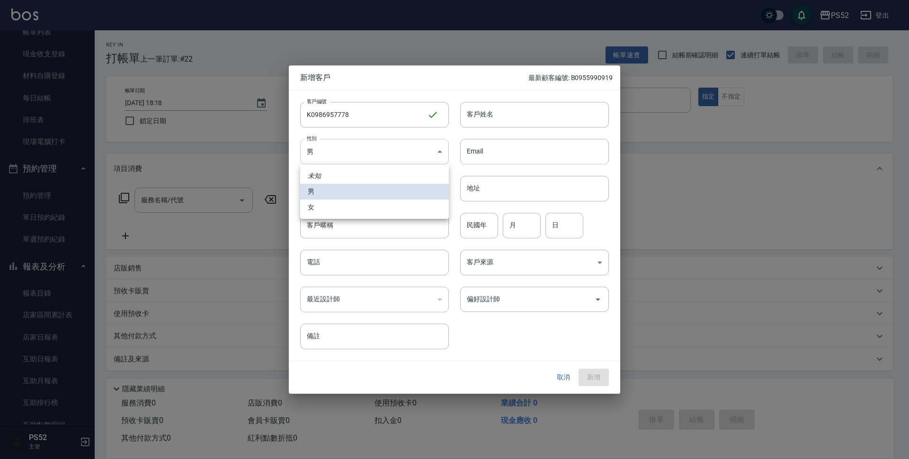
click at [335, 152] on body "PS52 登出 櫃檯作業 打帳單 帳單列表 現金收支登錄 材料自購登錄 每日結帳 排班表 現場電腦打卡 預約管理 預約管理 單日預約紀錄 單週預約紀錄 報表及…" at bounding box center [454, 230] width 909 height 461
click at [334, 208] on li "女" at bounding box center [374, 207] width 149 height 16
type input "[DEMOGRAPHIC_DATA]"
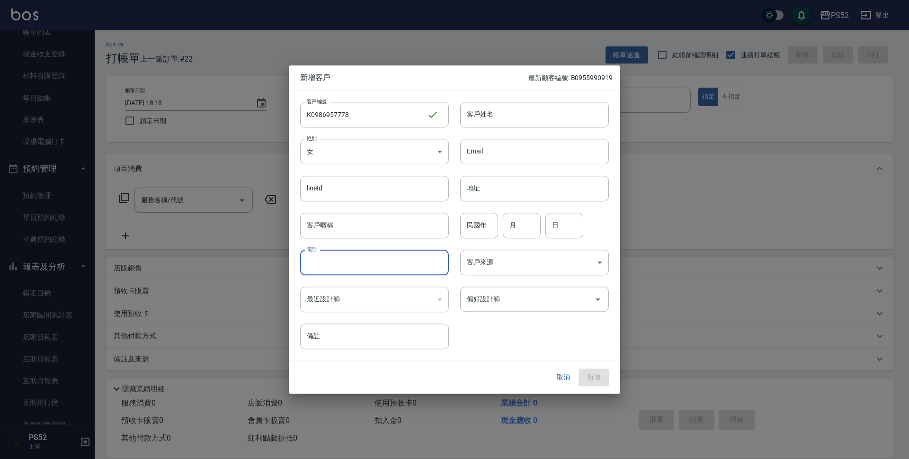
click at [324, 264] on input "電話" at bounding box center [374, 263] width 149 height 26
type input "0986957778"
click at [476, 234] on input "民國年" at bounding box center [479, 226] width 38 height 26
type input "91"
type input "9"
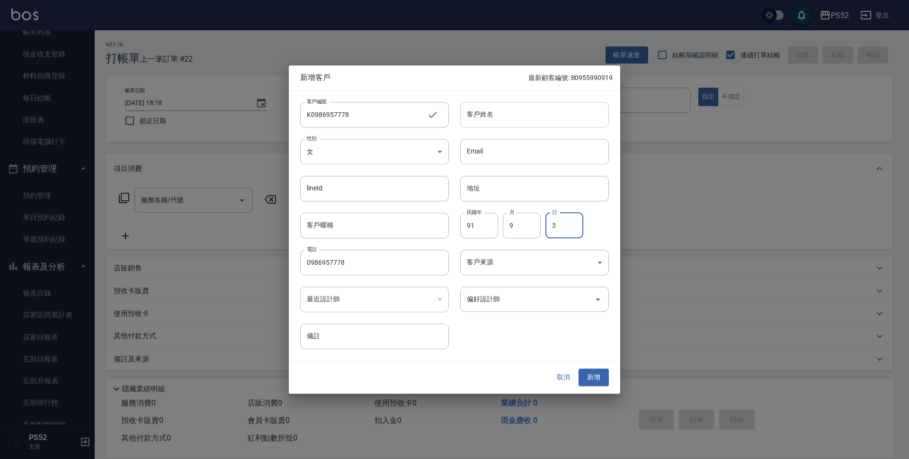
type input "3"
click at [496, 123] on input "客戶姓名" at bounding box center [534, 115] width 149 height 26
type input "張卉伃"
click at [565, 299] on input "偏好設計師" at bounding box center [527, 299] width 126 height 17
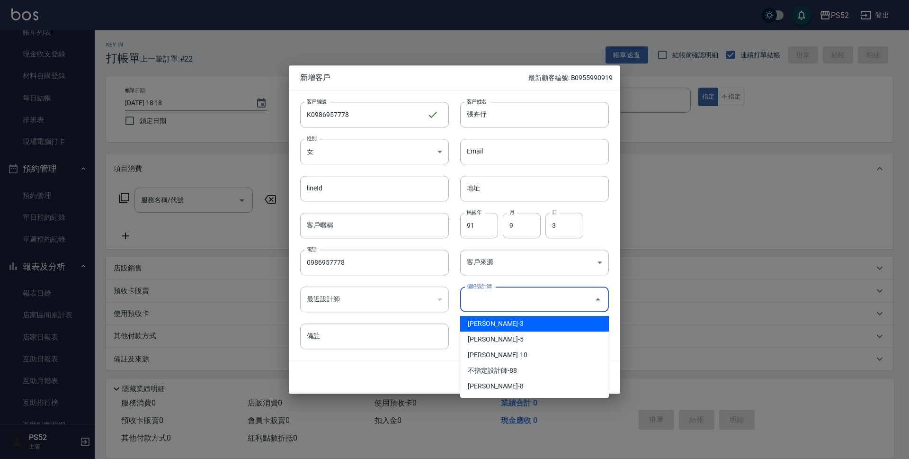
click at [561, 325] on li "[PERSON_NAME]-3" at bounding box center [534, 324] width 149 height 16
type input "王杏如"
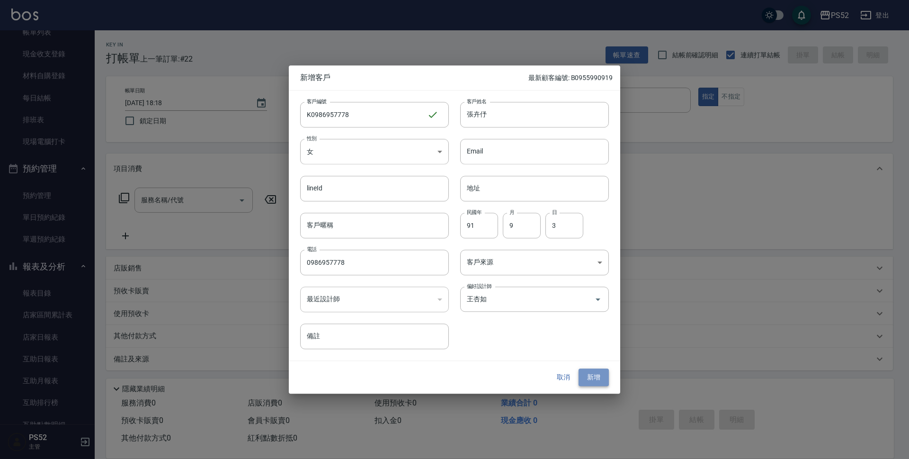
click at [597, 376] on button "新增" at bounding box center [594, 378] width 30 height 18
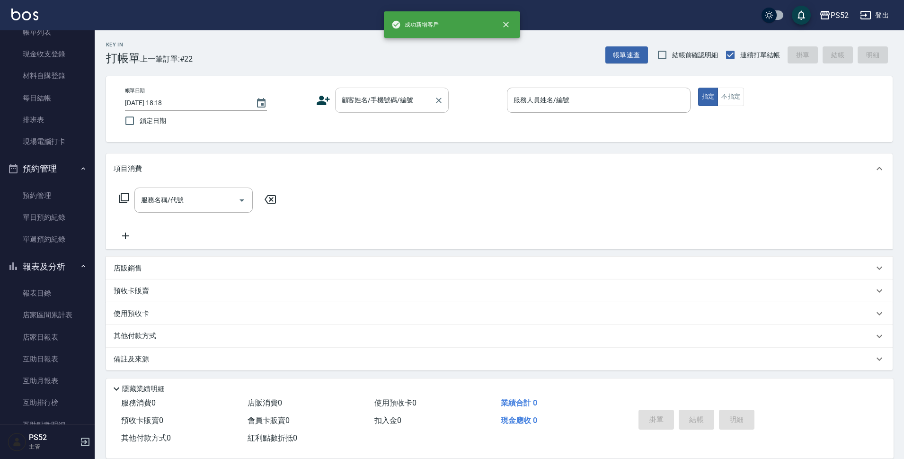
click at [413, 105] on input "顧客姓名/手機號碼/編號" at bounding box center [384, 100] width 91 height 17
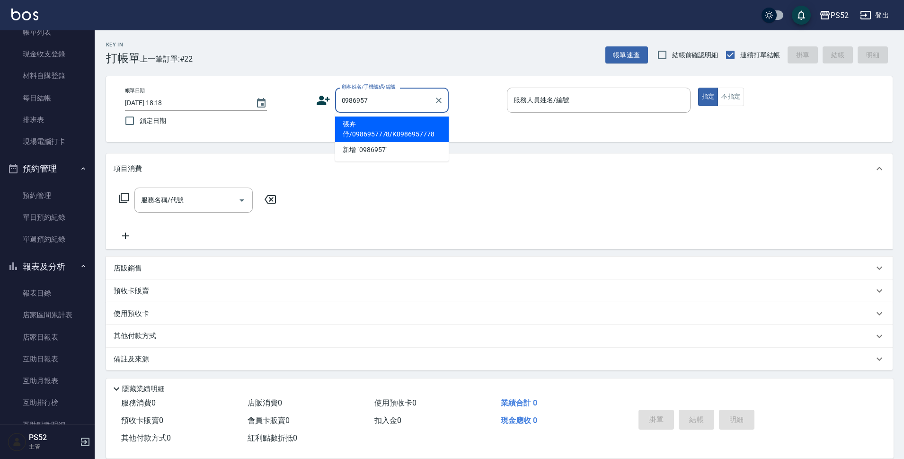
click at [388, 138] on li "張卉伃/0986957778/K0986957778" at bounding box center [392, 129] width 114 height 26
type input "張卉伃/0986957778/K0986957778"
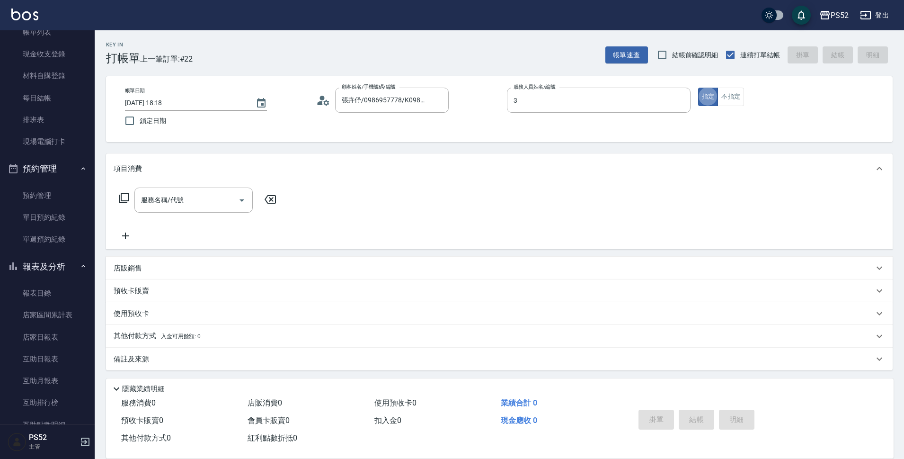
type input "Kamille～務必提前預約唷🫶-3"
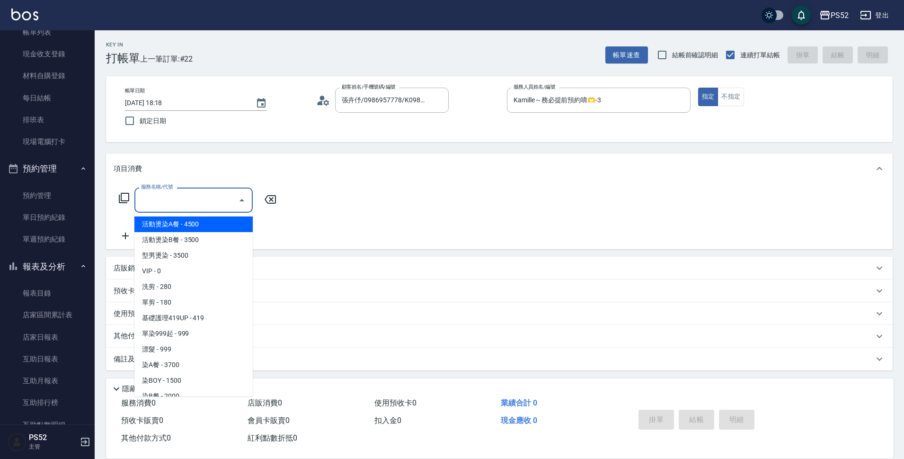
click at [203, 196] on input "服務名稱/代號" at bounding box center [187, 200] width 96 height 17
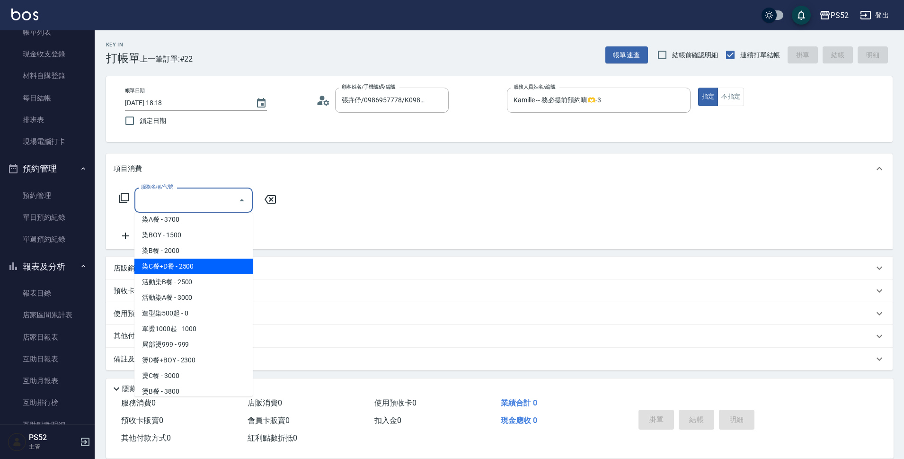
scroll to position [158, 0]
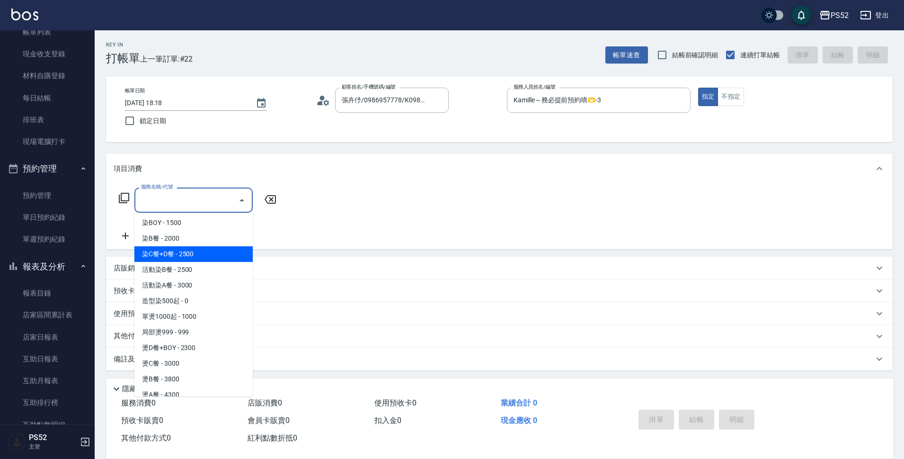
drag, startPoint x: 200, startPoint y: 246, endPoint x: 204, endPoint y: 250, distance: 5.8
click at [204, 250] on ul "活動燙染A餐 - 4500 活動燙染B餐 - 3500 型男燙染 - 3500 VIP - 0 洗剪 - 280 單剪 - 180 基礎護理419UP - 4…" at bounding box center [193, 305] width 118 height 184
click at [204, 250] on span "染C餐+D餐 - 2500" at bounding box center [193, 254] width 118 height 16
type input "染C餐+D餐(L6)"
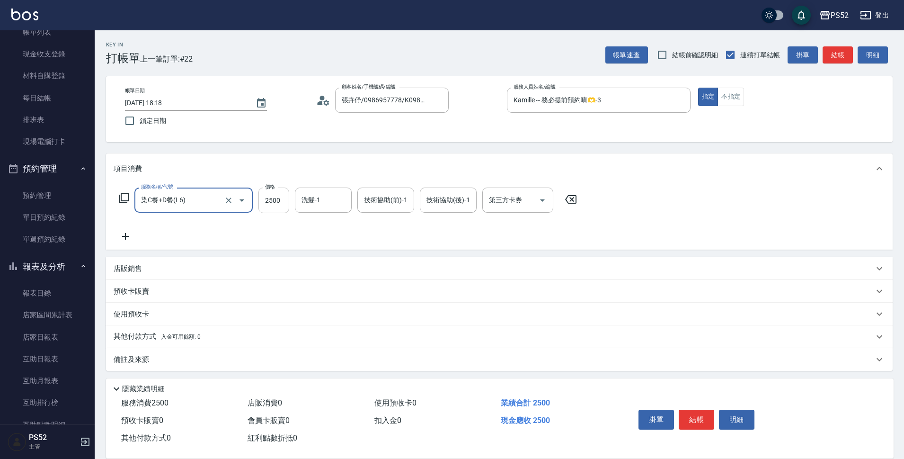
click at [271, 205] on input "2500" at bounding box center [274, 200] width 31 height 26
type input "2200"
click at [702, 417] on button "結帳" at bounding box center [697, 420] width 36 height 20
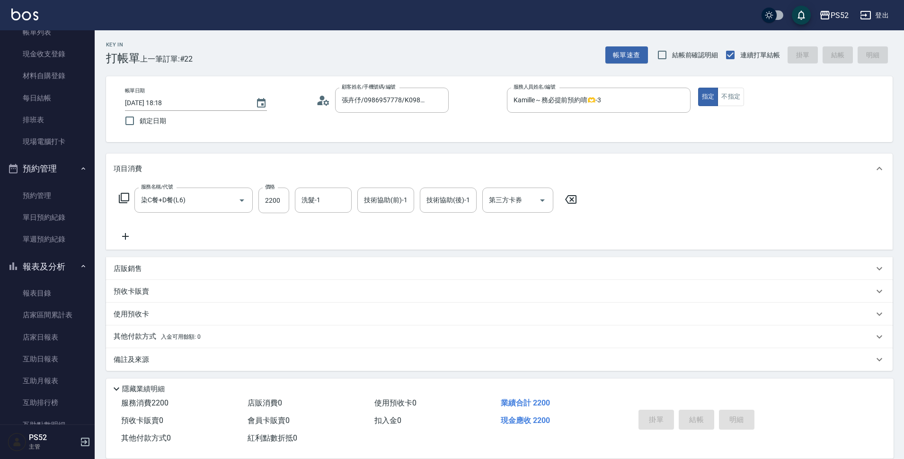
type input "[DATE] 18:19"
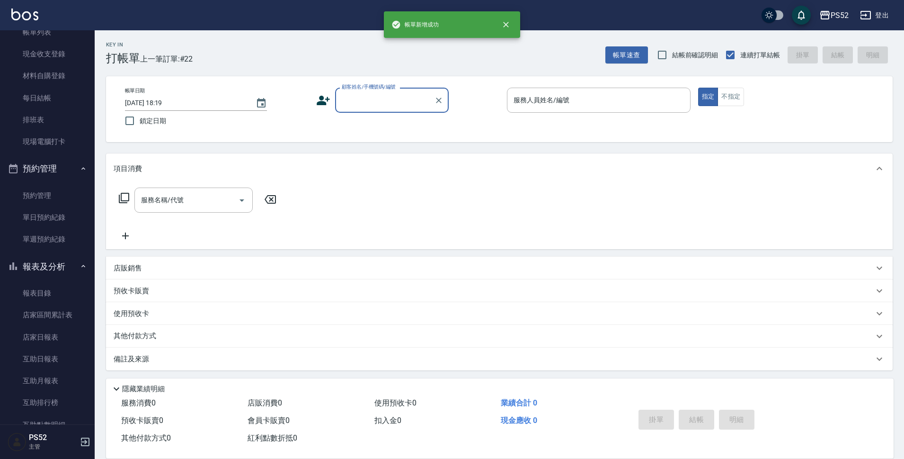
scroll to position [0, 0]
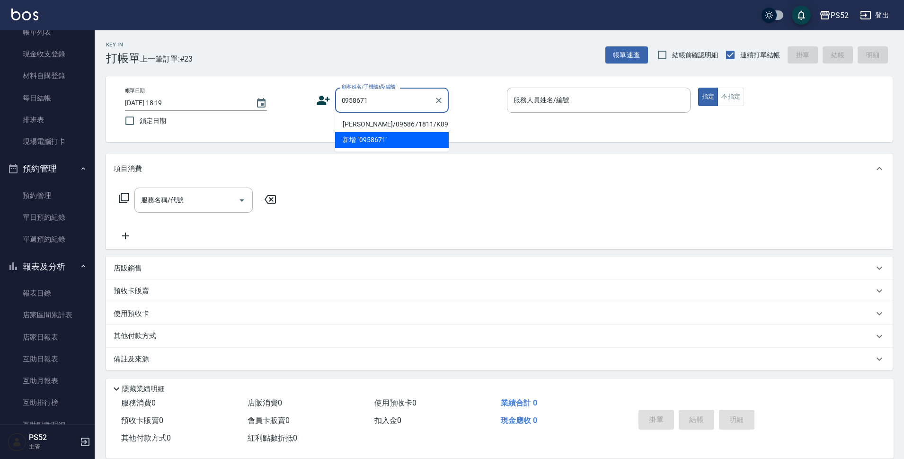
click at [396, 131] on li "[PERSON_NAME]/0958671811/K0958671811" at bounding box center [392, 124] width 114 height 16
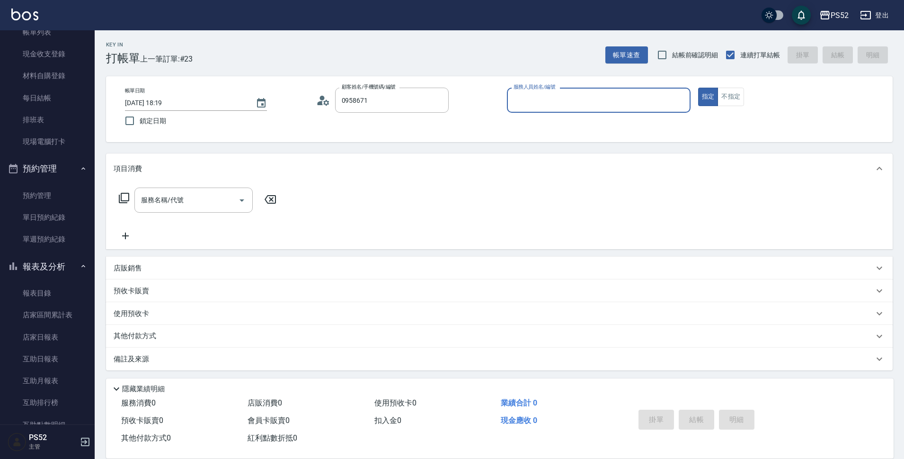
type input "[PERSON_NAME]/0958671811/K0958671811"
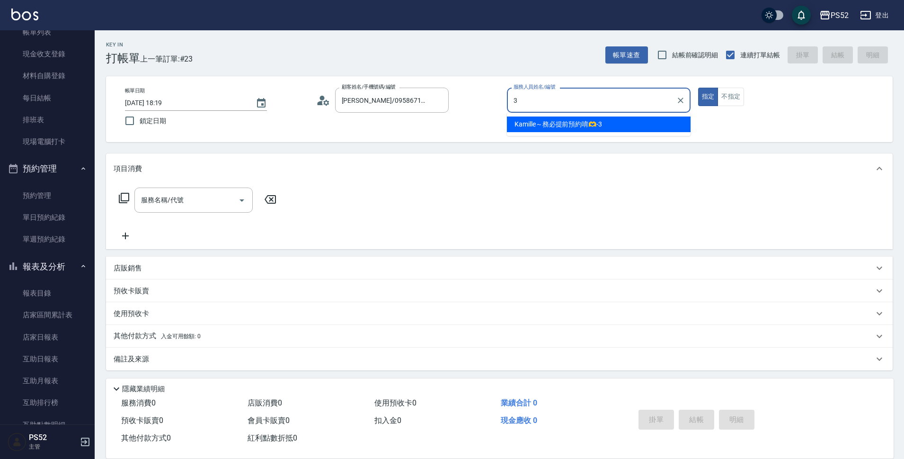
type input "Kamille～務必提前預約唷🫶-3"
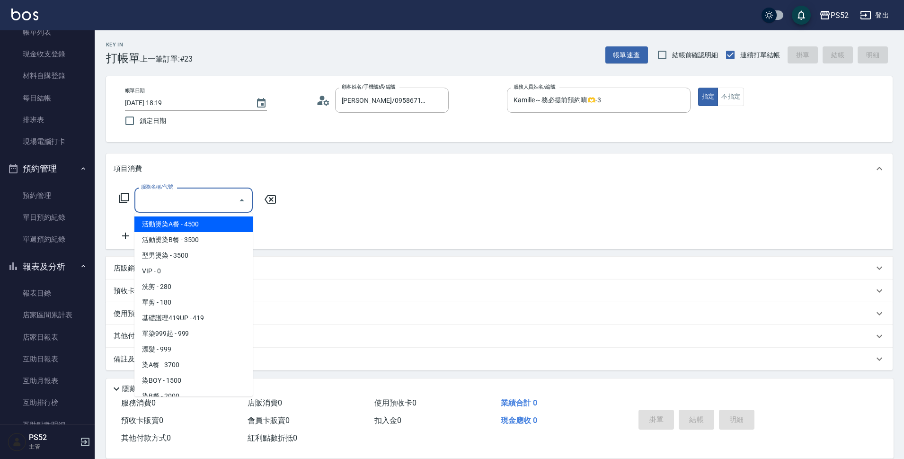
click at [203, 198] on input "服務名稱/代號" at bounding box center [187, 200] width 96 height 17
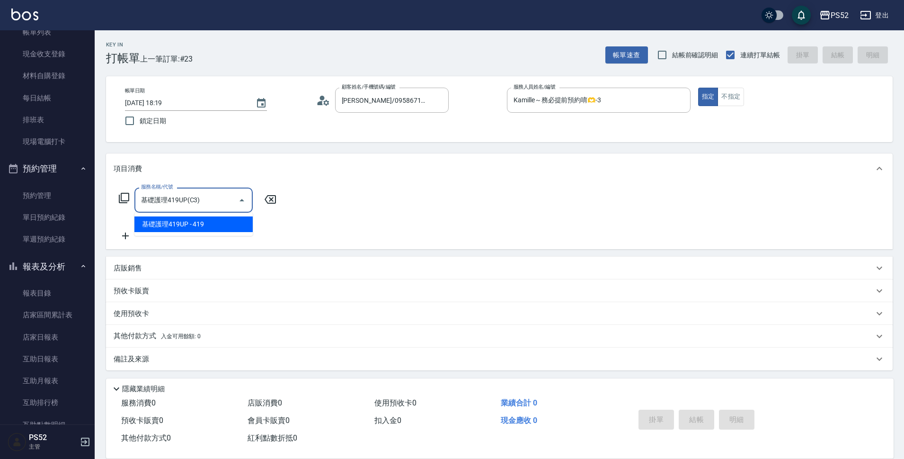
type input "基礎護理419UP(C3)"
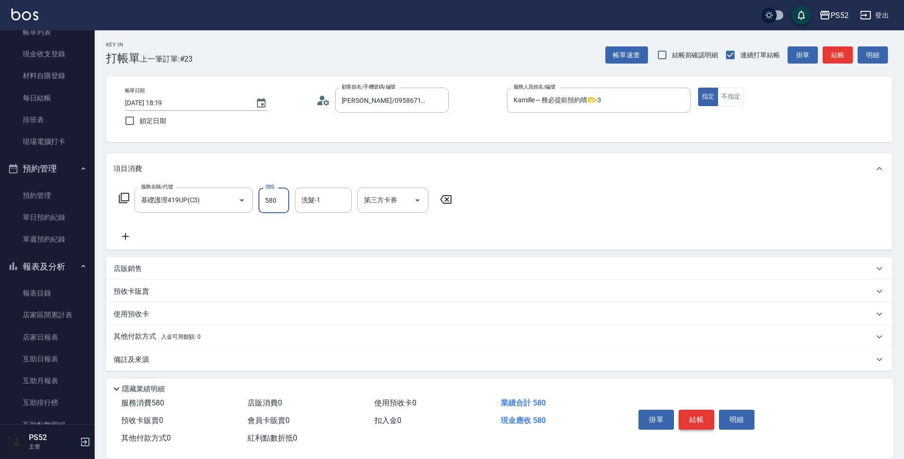
type input "580"
click at [695, 410] on button "結帳" at bounding box center [697, 420] width 36 height 20
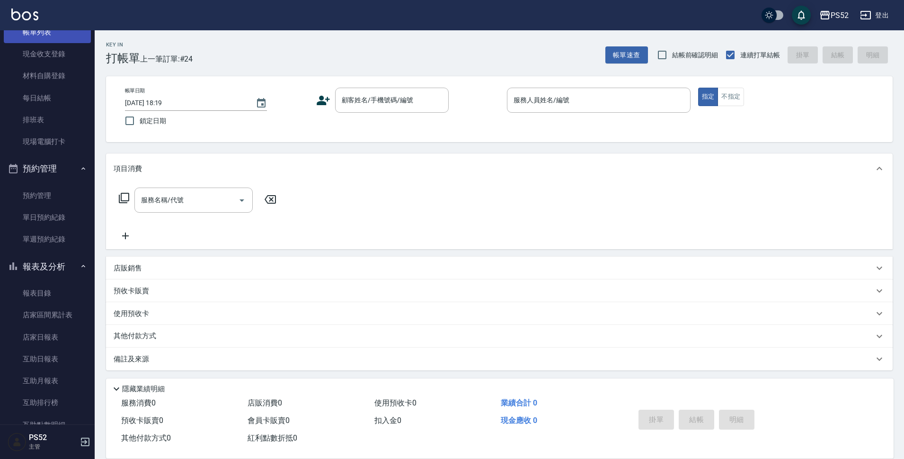
drag, startPoint x: 89, startPoint y: 87, endPoint x: 83, endPoint y: 33, distance: 53.9
click at [87, 28] on div "PS52 登出 櫃檯作業 打帳單 帳單列表 現金收支登錄 材料自購登錄 每日結帳 排班表 現場電腦打卡 預約管理 預約管理 單日預約紀錄 單週預約紀錄 報表及…" at bounding box center [452, 230] width 904 height 461
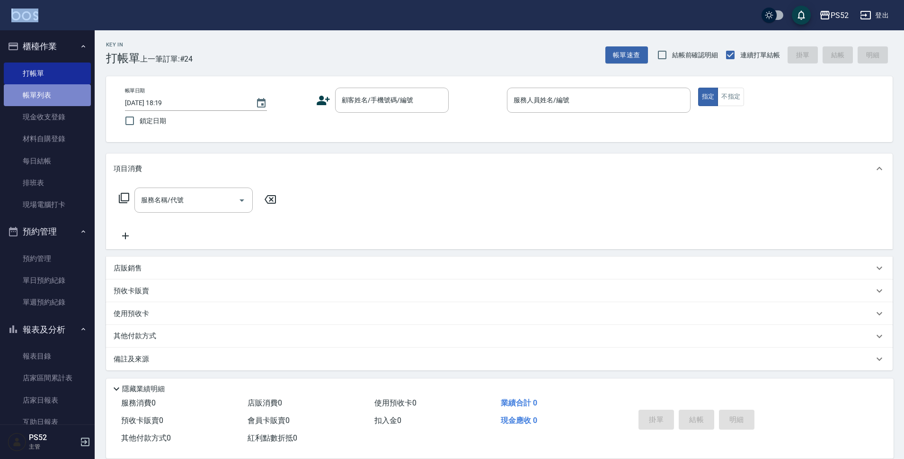
click at [57, 90] on link "帳單列表" at bounding box center [47, 95] width 87 height 22
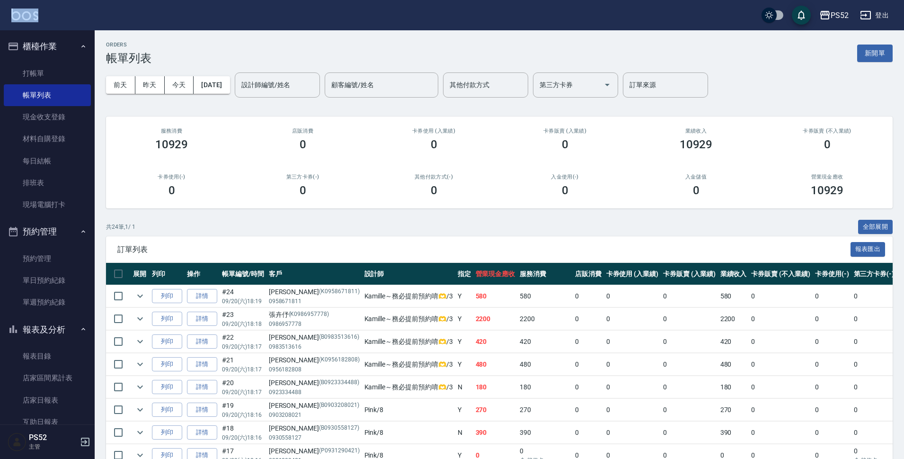
click at [187, 306] on td "詳情" at bounding box center [202, 296] width 35 height 22
click at [202, 299] on link "詳情" at bounding box center [202, 296] width 30 height 15
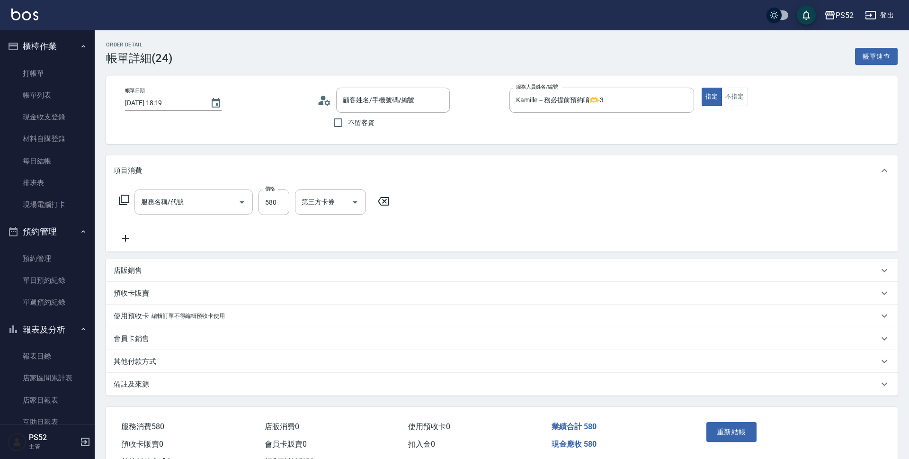
type input "[DATE] 18:19"
type input "Kamille～務必提前預約唷🫶-3"
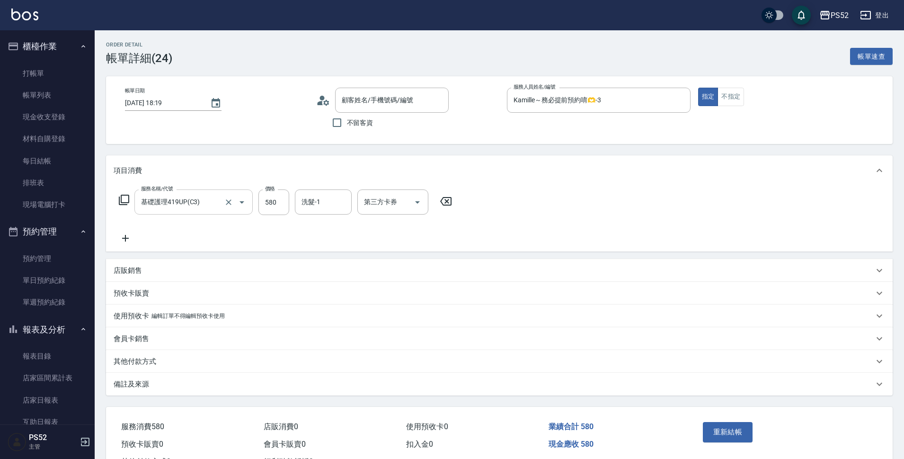
type input "基礎護理419UP(C3)"
type input "[PERSON_NAME]/0958671811/K0958671811"
click at [230, 200] on icon "Clear" at bounding box center [228, 201] width 9 height 9
click at [208, 203] on input "服務名稱/代號" at bounding box center [180, 202] width 83 height 17
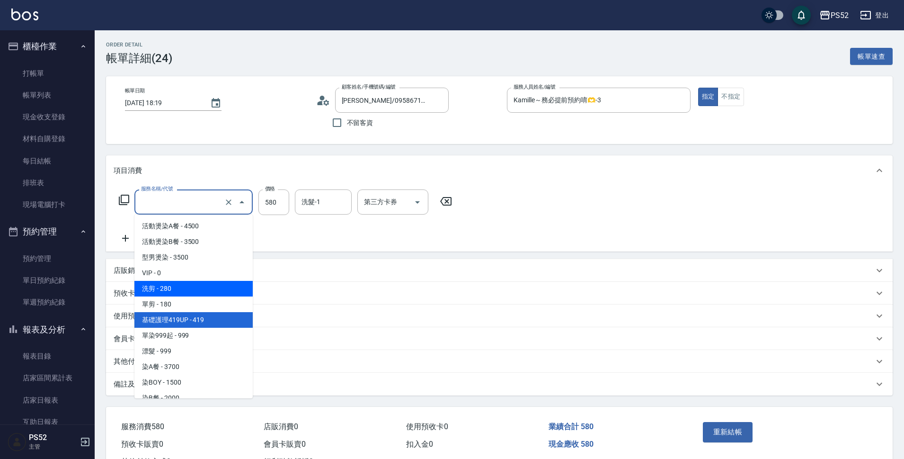
click at [202, 285] on span "洗剪 - 280" at bounding box center [193, 289] width 118 height 16
type input "洗剪(C1)"
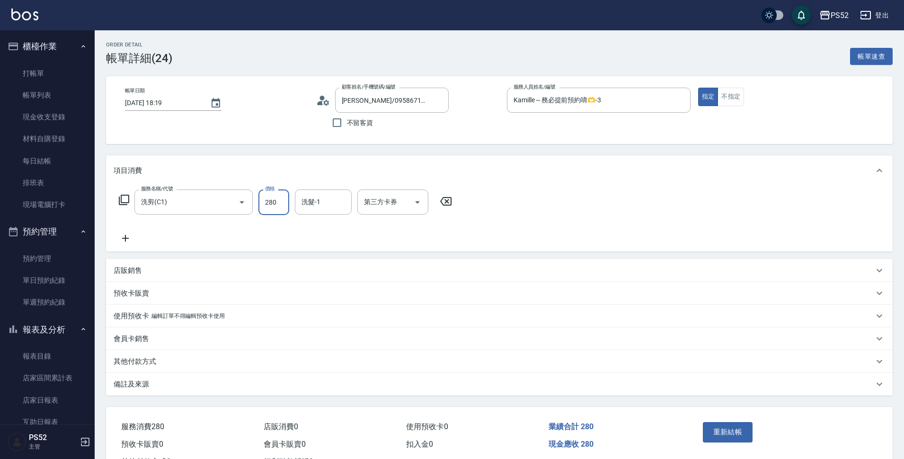
click at [275, 211] on input "280" at bounding box center [274, 202] width 31 height 26
type input "400"
click at [740, 433] on button "重新結帳" at bounding box center [728, 432] width 50 height 20
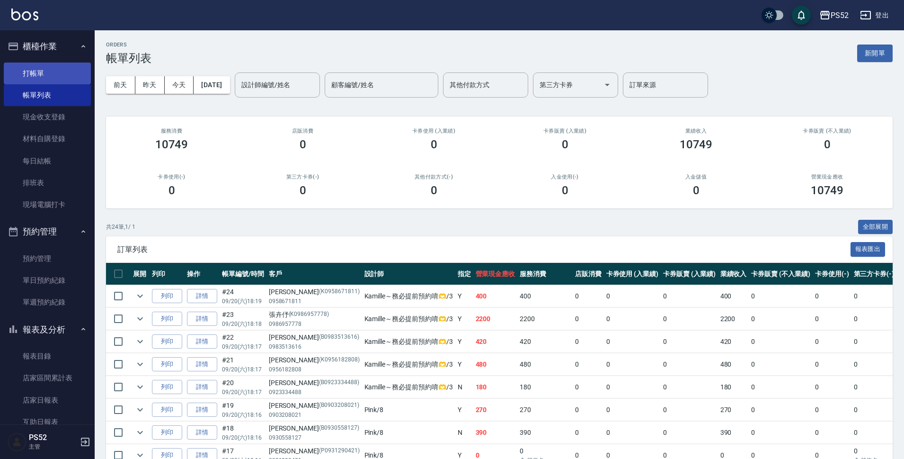
click at [56, 80] on link "打帳單" at bounding box center [47, 73] width 87 height 22
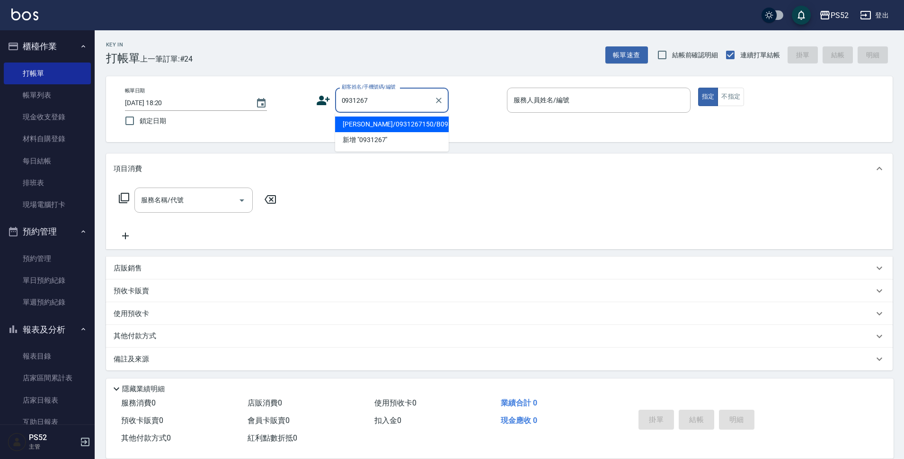
click at [380, 125] on li "[PERSON_NAME]/0931267150/B0931267150" at bounding box center [392, 124] width 114 height 16
type input "[PERSON_NAME]/0931267150/B0931267150"
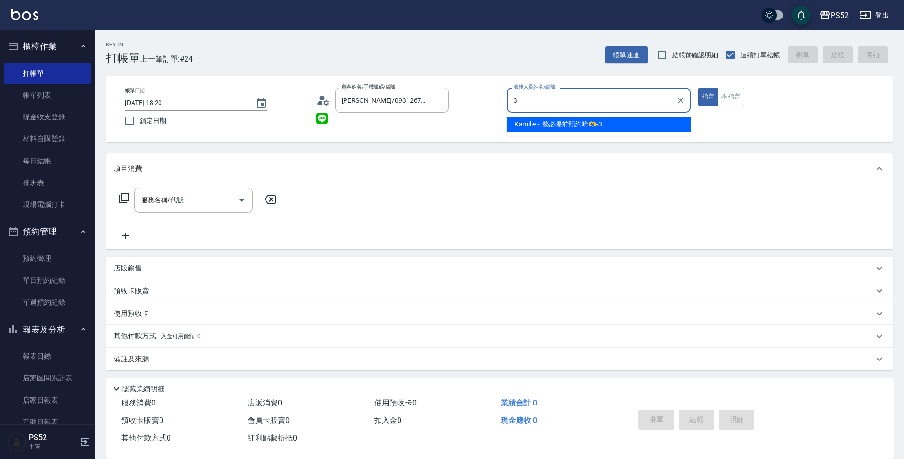
type input "Kamille～務必提前預約唷🫶-3"
type button "true"
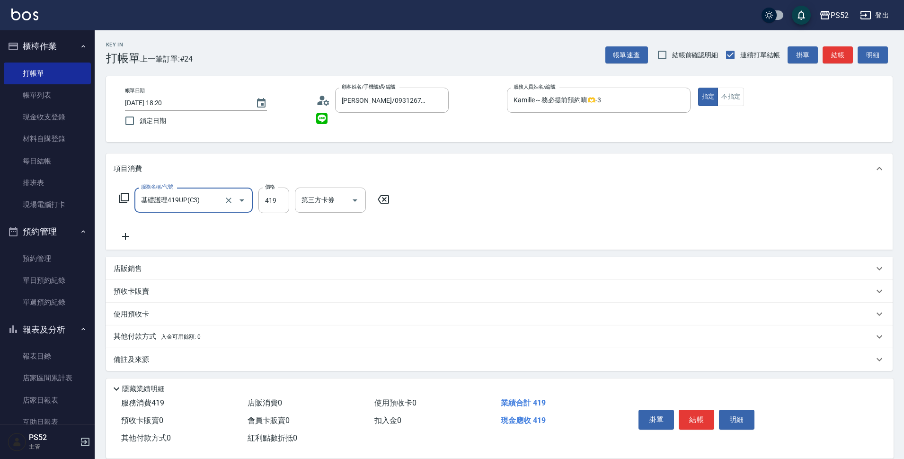
type input "基礎護理419UP(C3)"
click at [267, 198] on input "419" at bounding box center [274, 200] width 31 height 26
type input "580"
click at [690, 410] on button "結帳" at bounding box center [697, 420] width 36 height 20
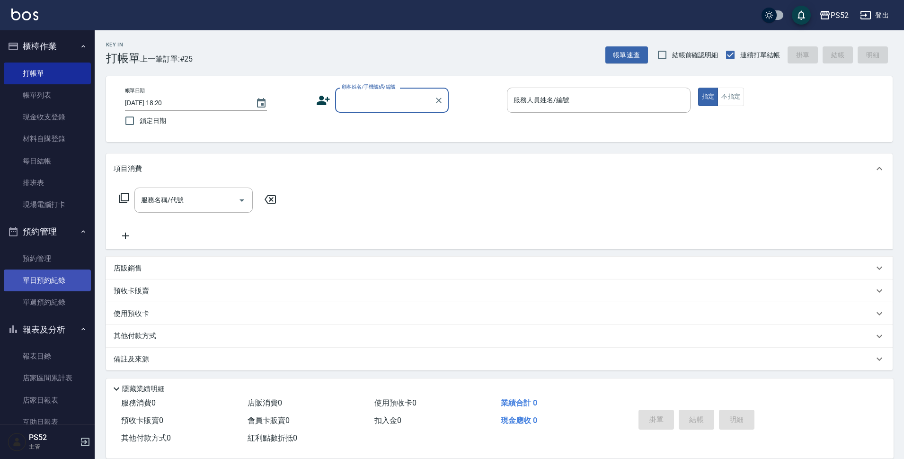
click at [31, 285] on link "單日預約紀錄" at bounding box center [47, 280] width 87 height 22
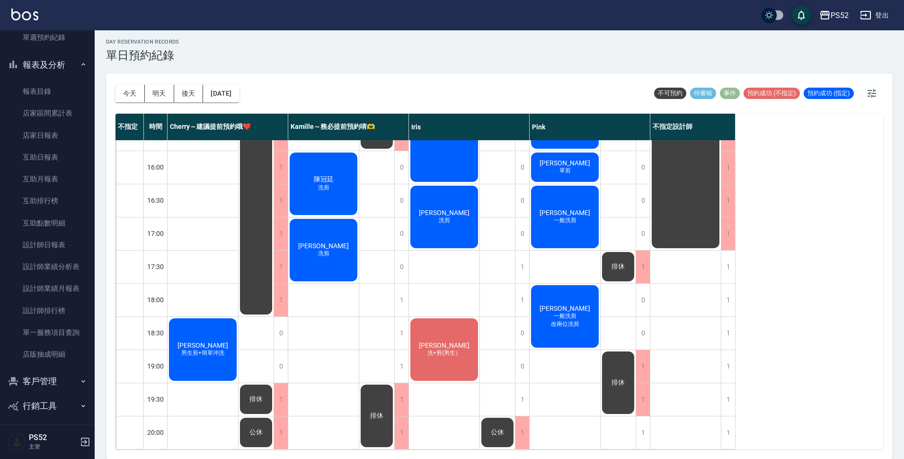
scroll to position [269, 0]
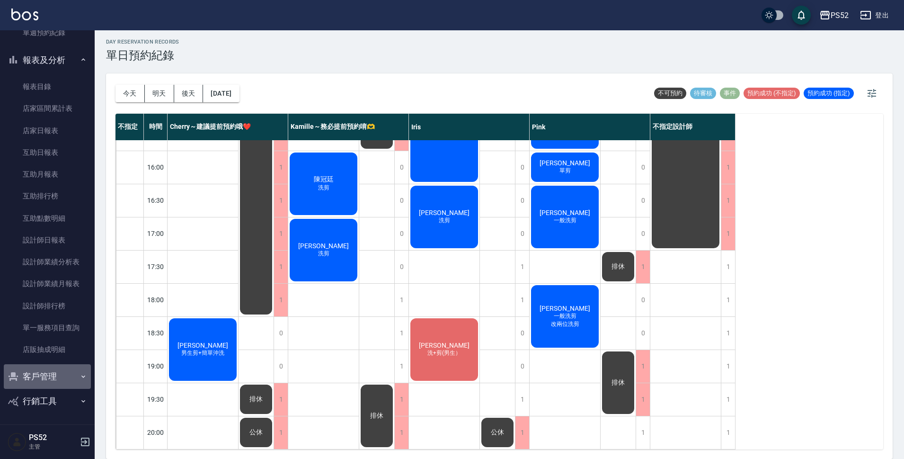
click at [50, 373] on button "客戶管理" at bounding box center [47, 376] width 87 height 25
click at [36, 405] on link "客戶列表" at bounding box center [47, 403] width 87 height 22
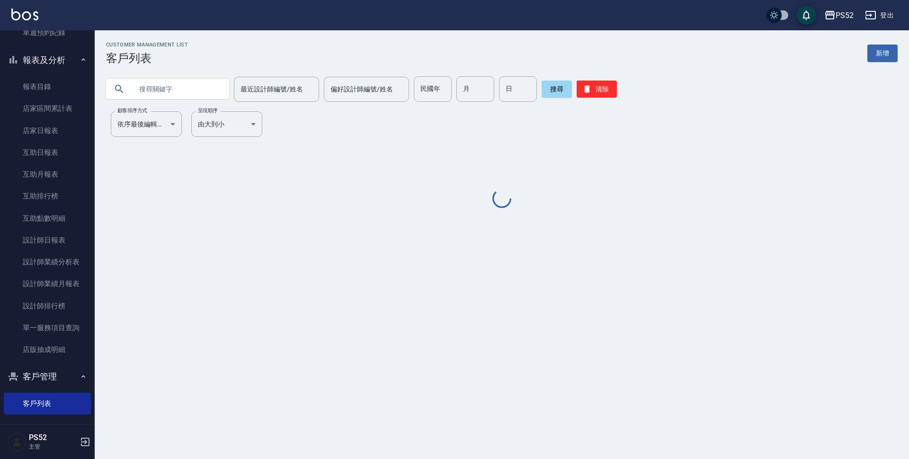
click at [174, 90] on input "text" at bounding box center [177, 89] width 89 height 26
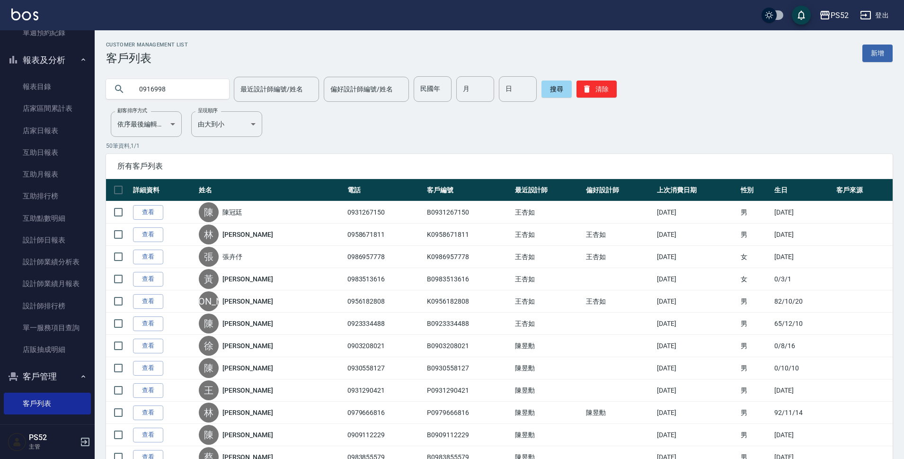
type input "0916998"
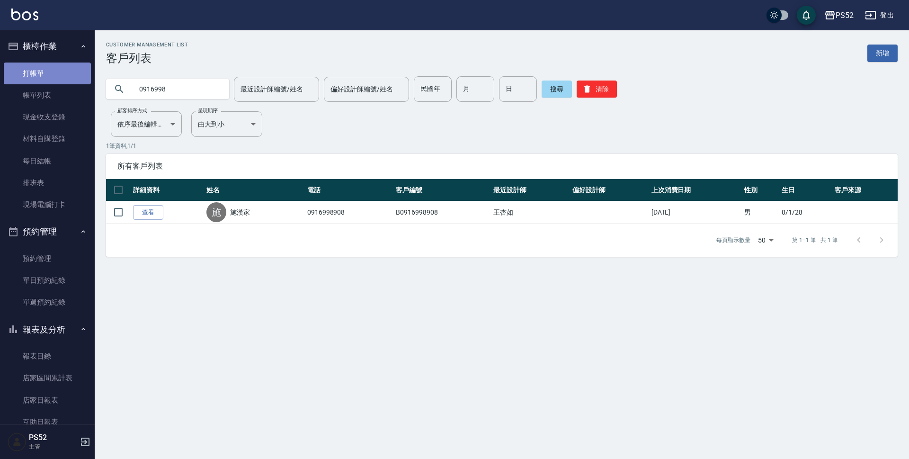
click at [50, 72] on link "打帳單" at bounding box center [47, 73] width 87 height 22
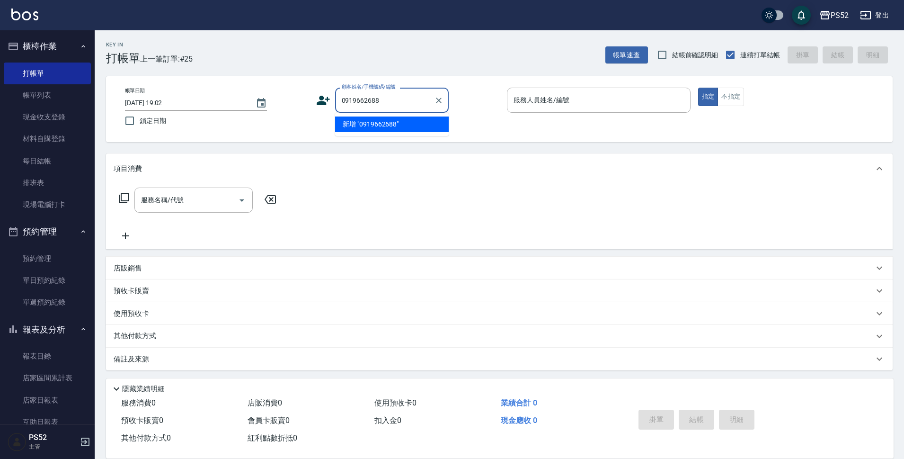
type input "0919662688"
click at [324, 99] on icon at bounding box center [323, 100] width 14 height 14
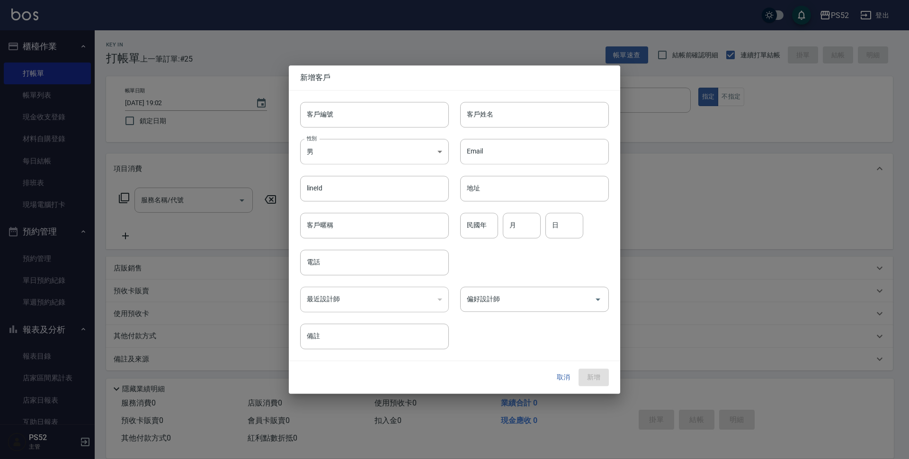
click at [350, 113] on input "客戶編號" at bounding box center [374, 115] width 149 height 26
paste input "0919662688"
type input "B0919662688"
click at [351, 144] on body "PS52 登出 櫃檯作業 打帳單 帳單列表 現金收支登錄 材料自購登錄 每日結帳 排班表 現場電腦打卡 預約管理 預約管理 單日預約紀錄 單週預約紀錄 報表及…" at bounding box center [454, 230] width 909 height 461
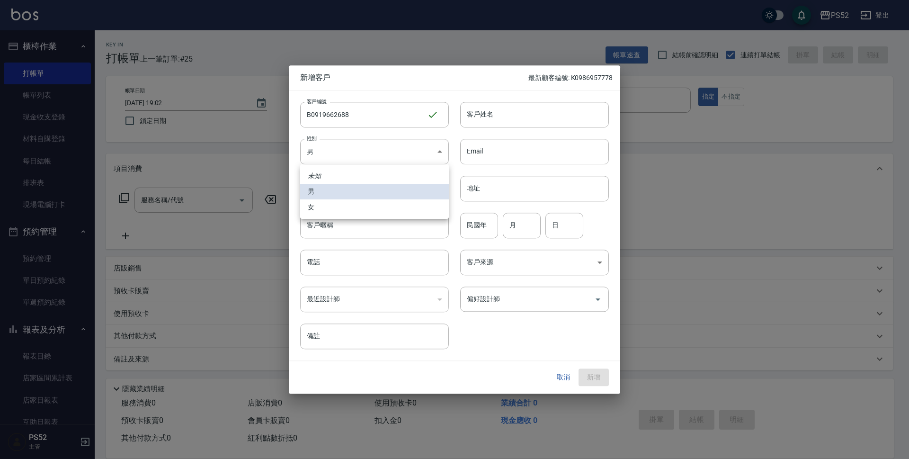
click at [328, 206] on li "女" at bounding box center [374, 207] width 149 height 16
type input "[DEMOGRAPHIC_DATA]"
click at [323, 259] on input "電話" at bounding box center [374, 263] width 149 height 26
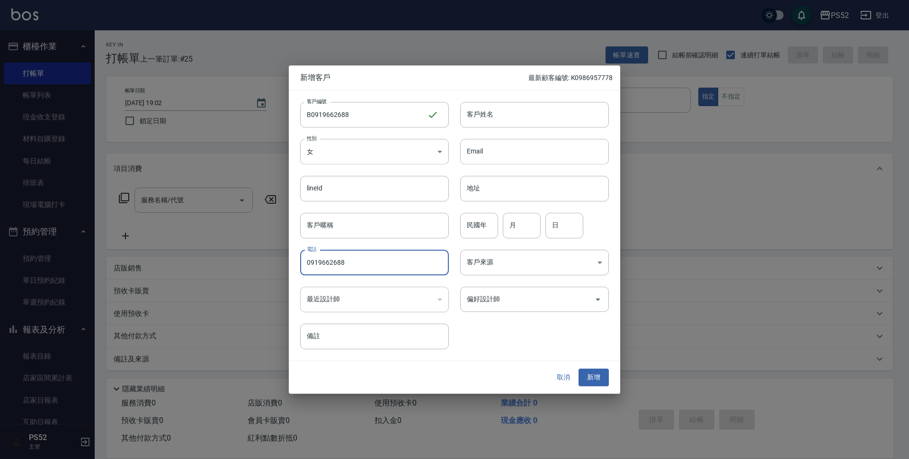
type input "0919662688"
click at [516, 223] on input "月" at bounding box center [522, 226] width 38 height 26
type input "4"
type input "19"
click at [564, 118] on input "客戶姓名" at bounding box center [534, 115] width 149 height 26
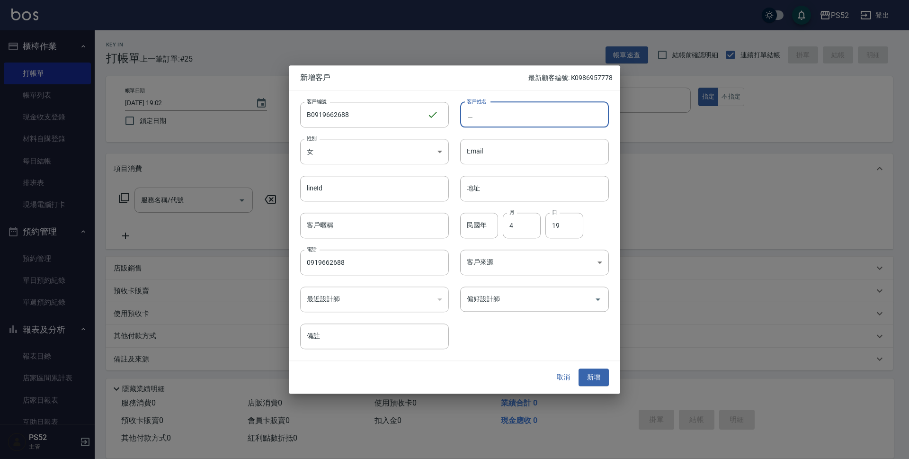
type input "彩"
type input "＿"
type input "[PERSON_NAME]"
click at [593, 381] on button "新增" at bounding box center [594, 378] width 30 height 18
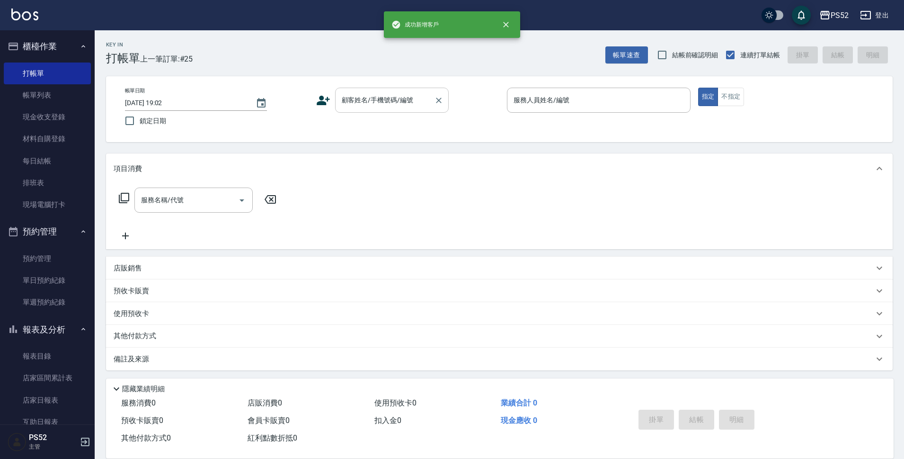
click at [382, 112] on div "顧客姓名/手機號碼/編號" at bounding box center [392, 100] width 114 height 25
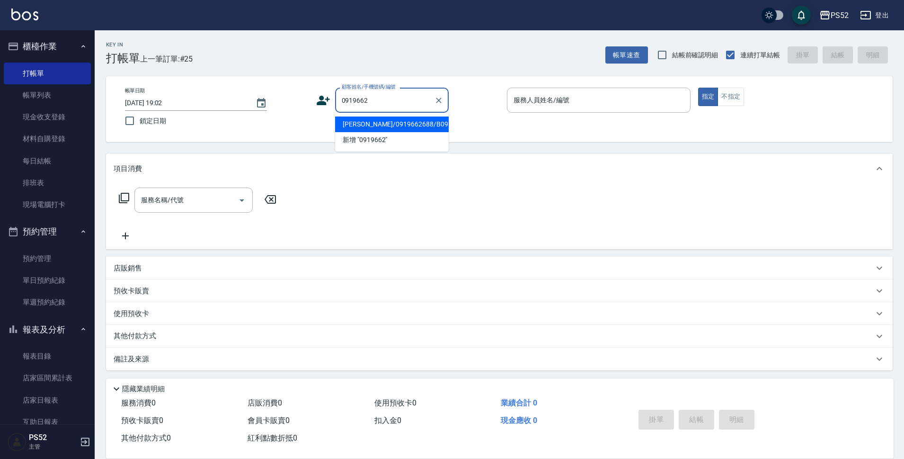
type input "[PERSON_NAME]/0919662688/B0919662688"
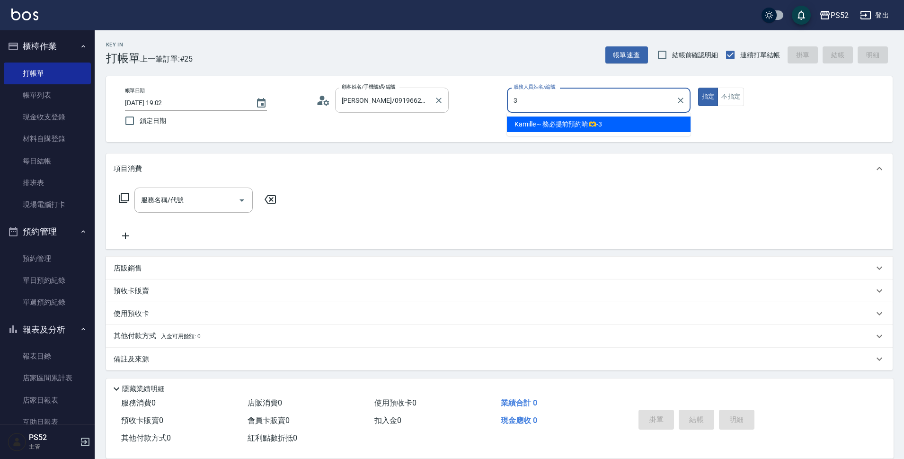
type input "Kamille～務必提前預約唷🫶-3"
type button "true"
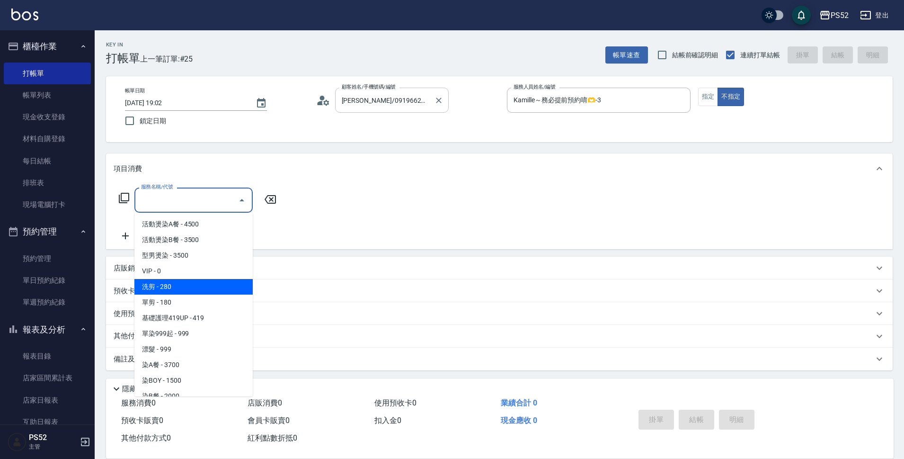
type input "洗剪(C1)"
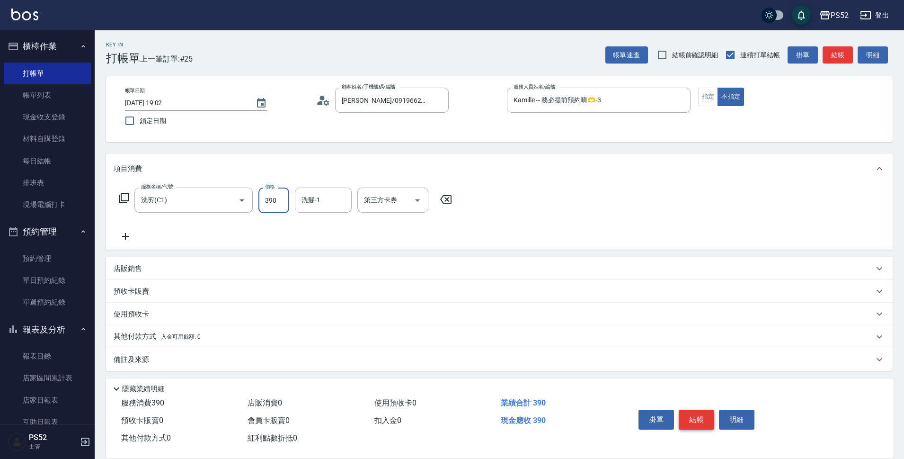
type input "390"
click at [694, 422] on button "結帳" at bounding box center [697, 420] width 36 height 20
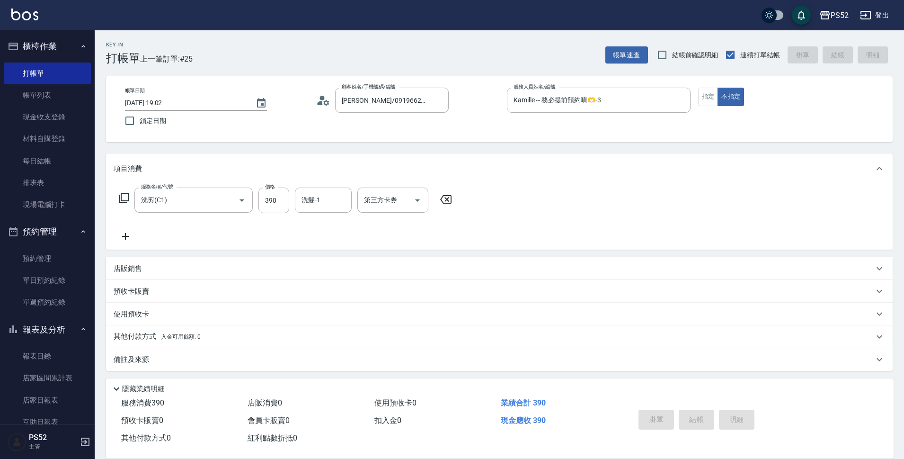
type input "[DATE] 19:03"
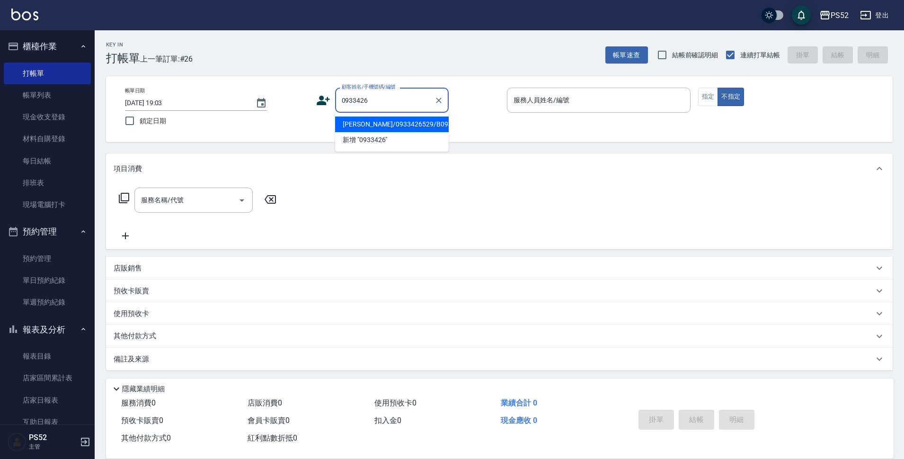
type input "[PERSON_NAME]/0933426529/B0933426529"
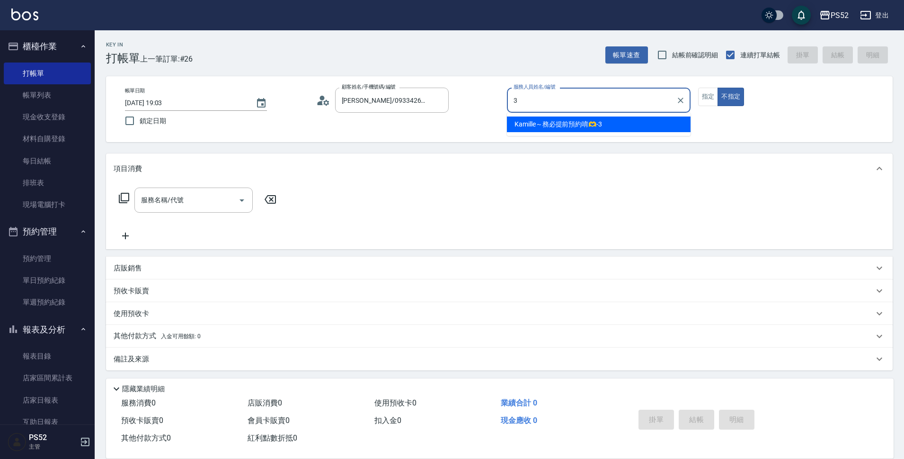
type input "Kamille～務必提前預約唷🫶-3"
type button "false"
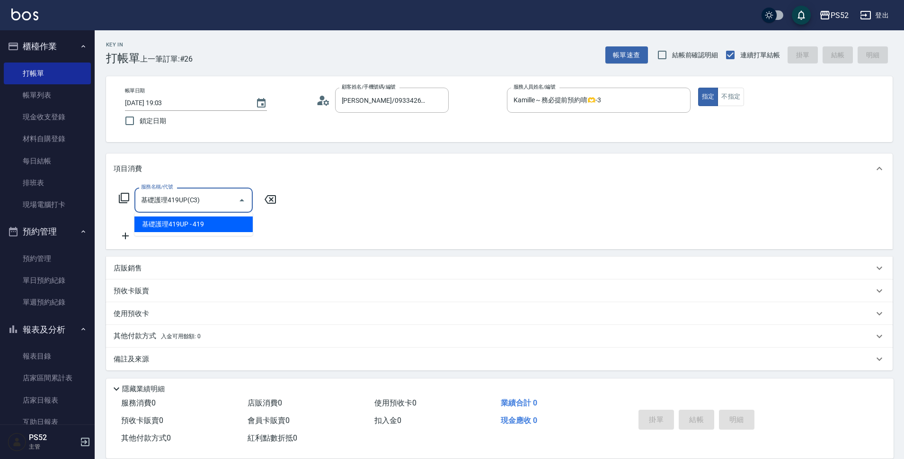
type input "基礎護理419UP(C3)"
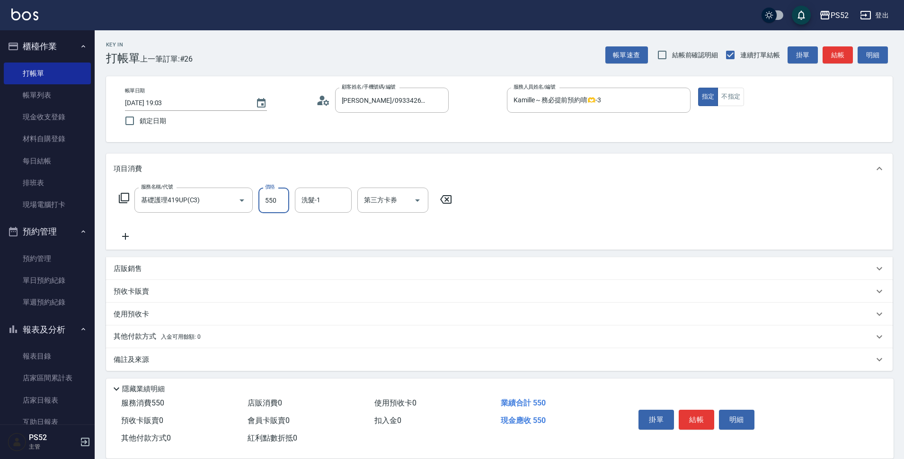
type input "550"
click at [691, 422] on button "結帳" at bounding box center [697, 420] width 36 height 20
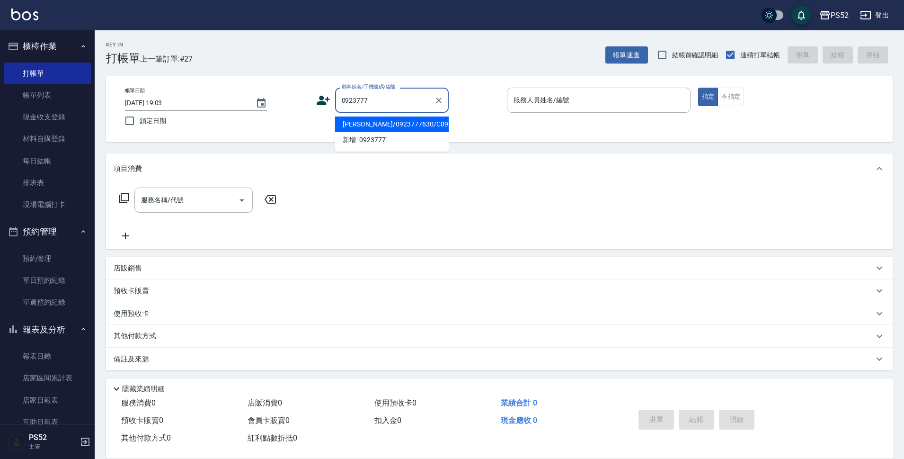
type input "[PERSON_NAME]/0923777630/C0923777630"
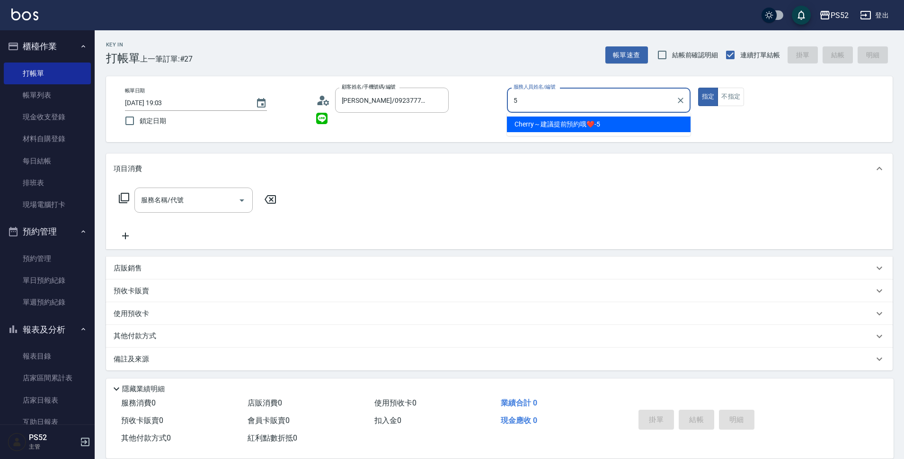
type input "Cherry～建議提前預約哦❤️-5"
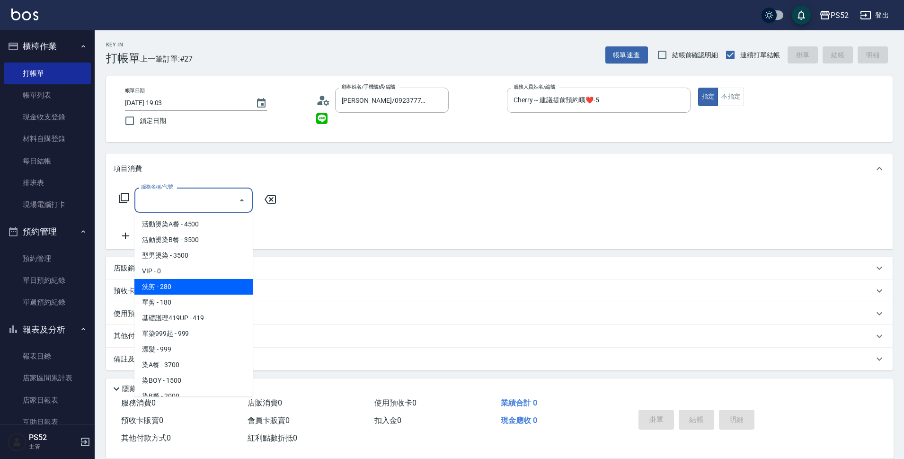
type input "洗剪(C1)"
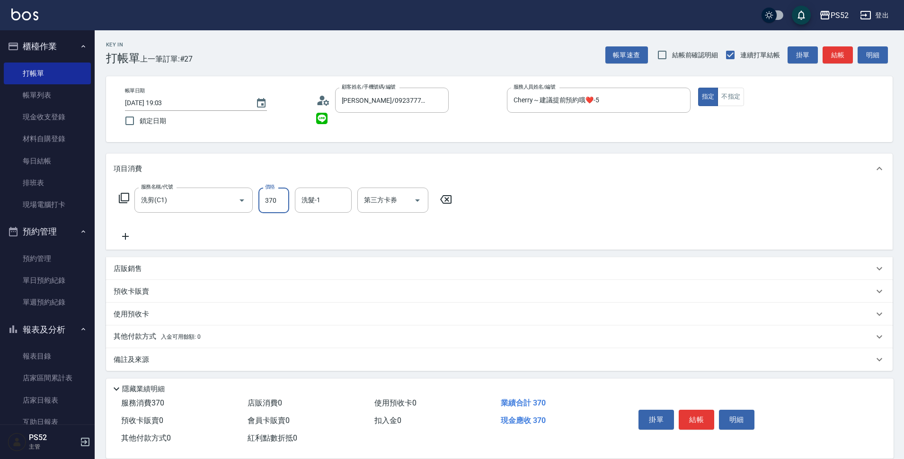
type input "370"
click at [691, 422] on button "結帳" at bounding box center [697, 420] width 36 height 20
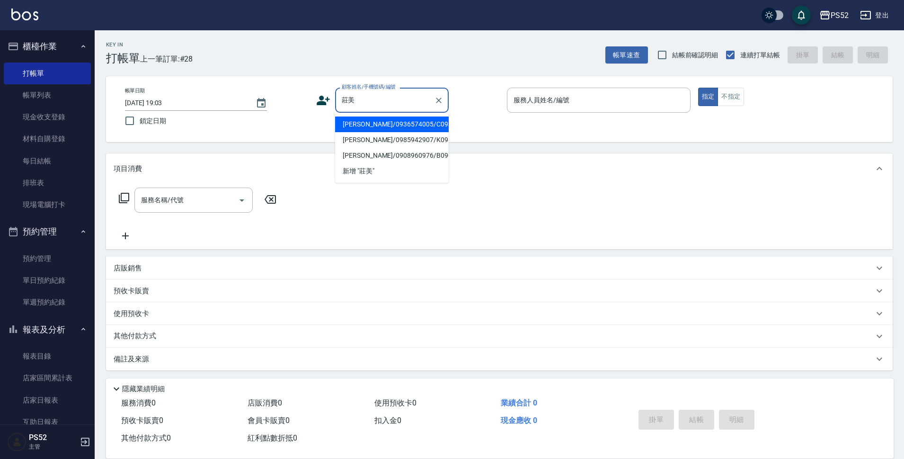
type input "[PERSON_NAME]/0936574005/C0936574005"
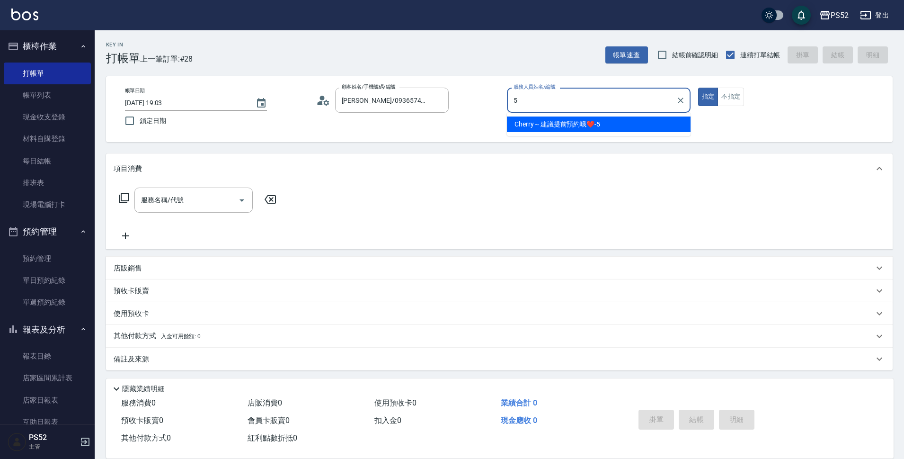
type input "Cherry～建議提前預約哦❤️-5"
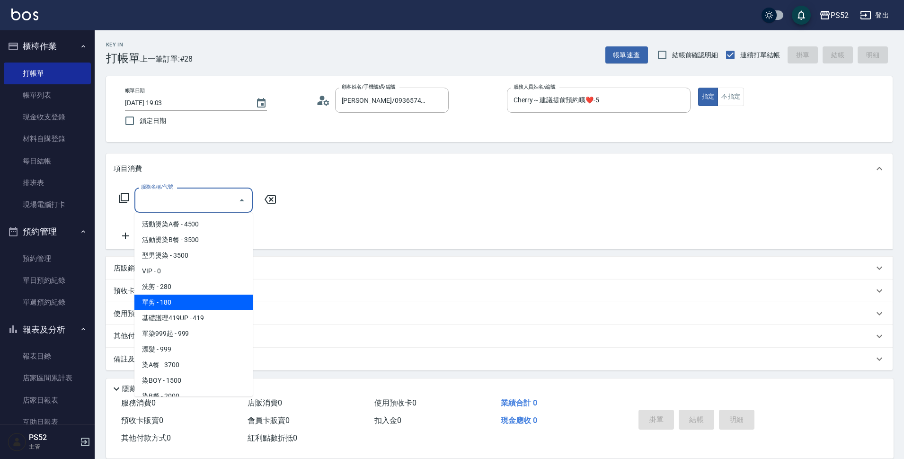
type input "單剪(C2)"
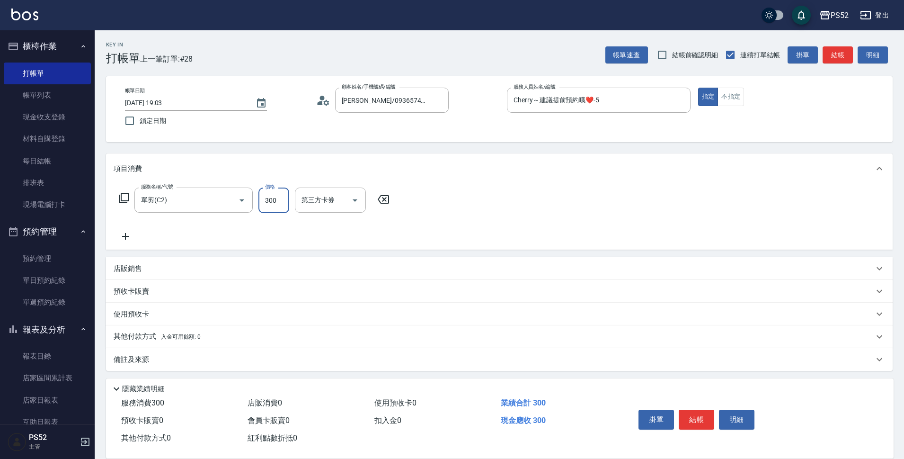
type input "300"
click at [691, 422] on button "結帳" at bounding box center [697, 420] width 36 height 20
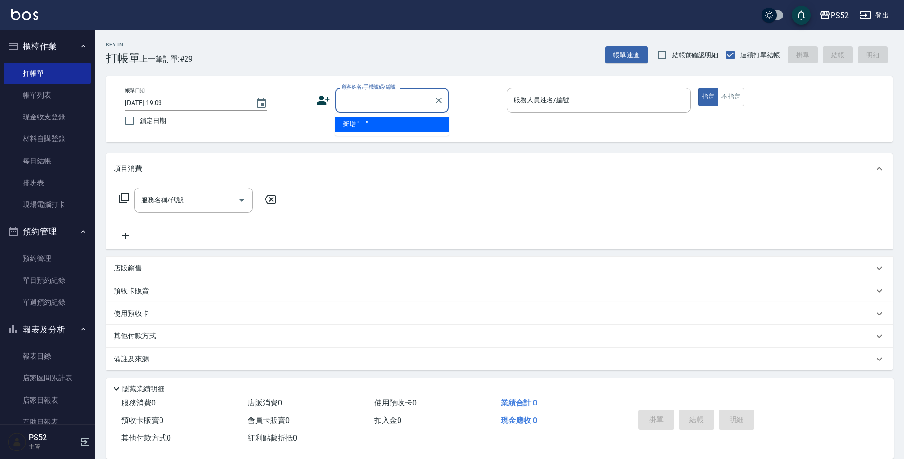
type input "量"
type input "[PERSON_NAME]/0970770969/B0970770969"
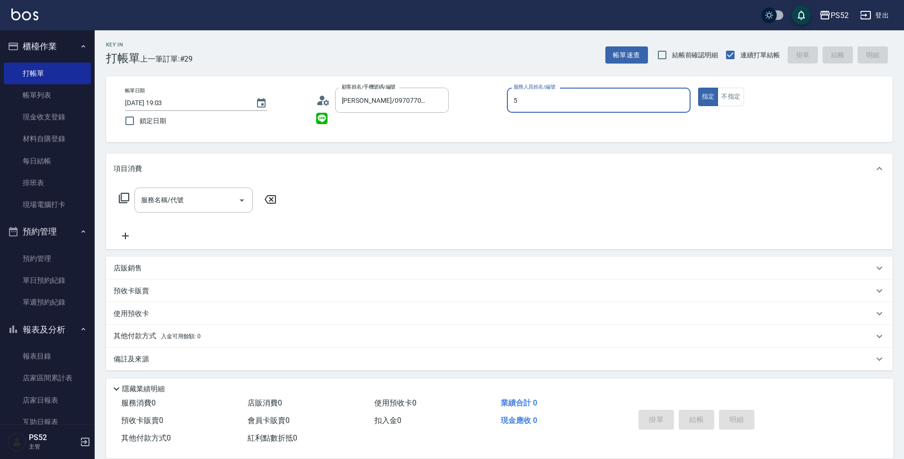
type input "Cherry～建議提前預約哦❤️-5"
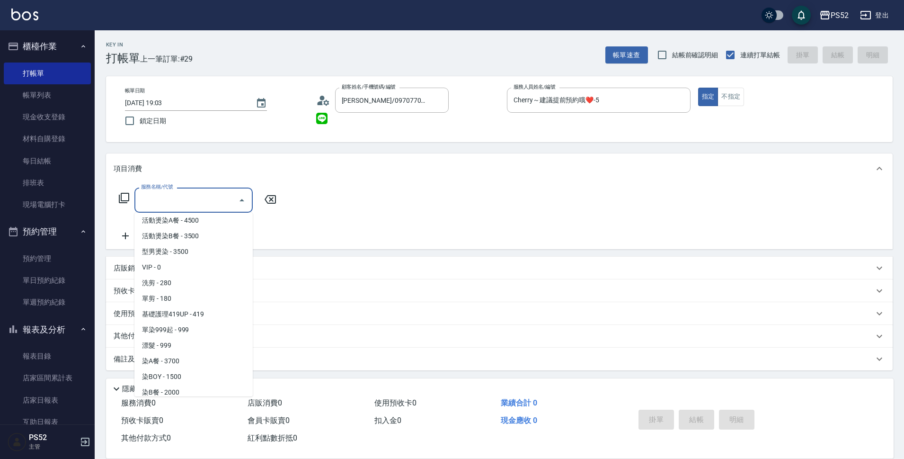
scroll to position [492, 0]
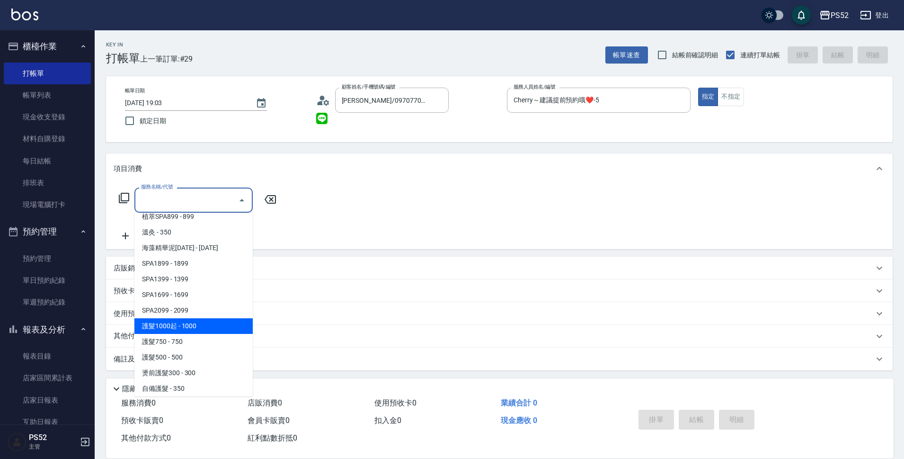
type input "護髮1000起(T1)"
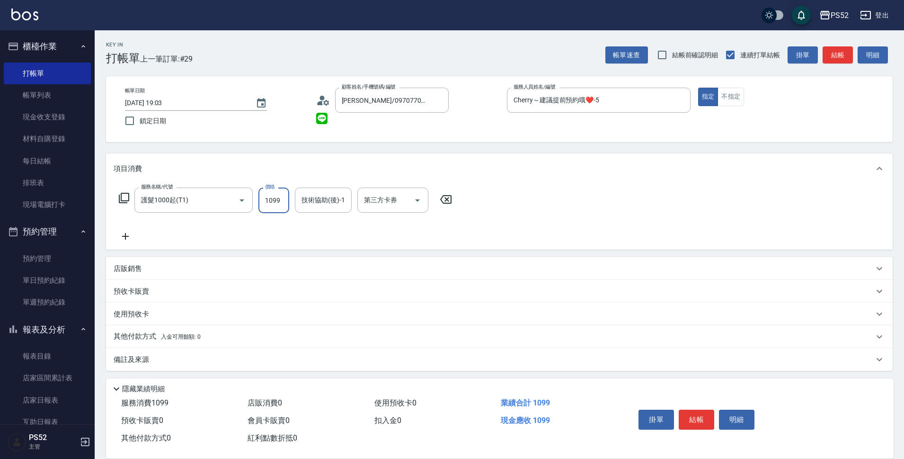
type input "1099"
type input "Iris-10"
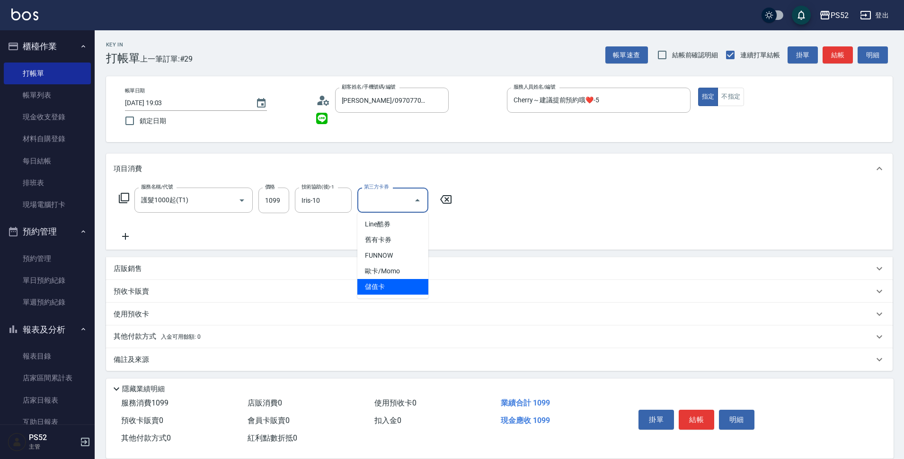
type input "儲值卡"
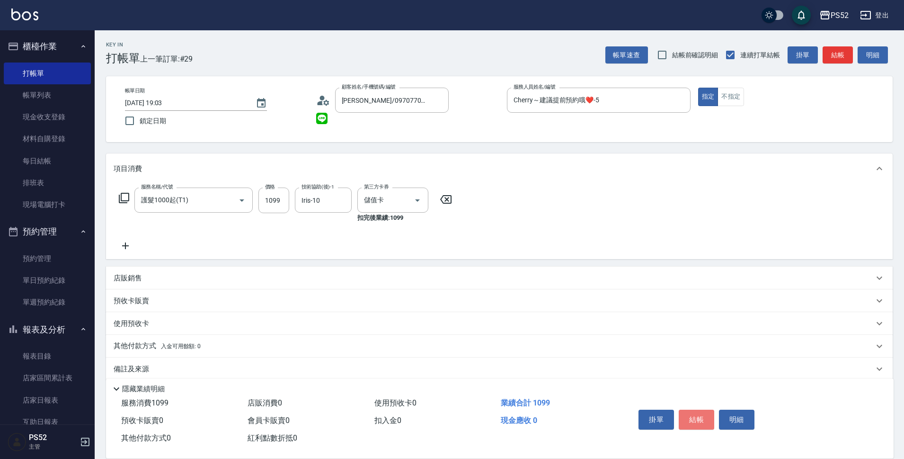
click at [691, 422] on button "結帳" at bounding box center [697, 420] width 36 height 20
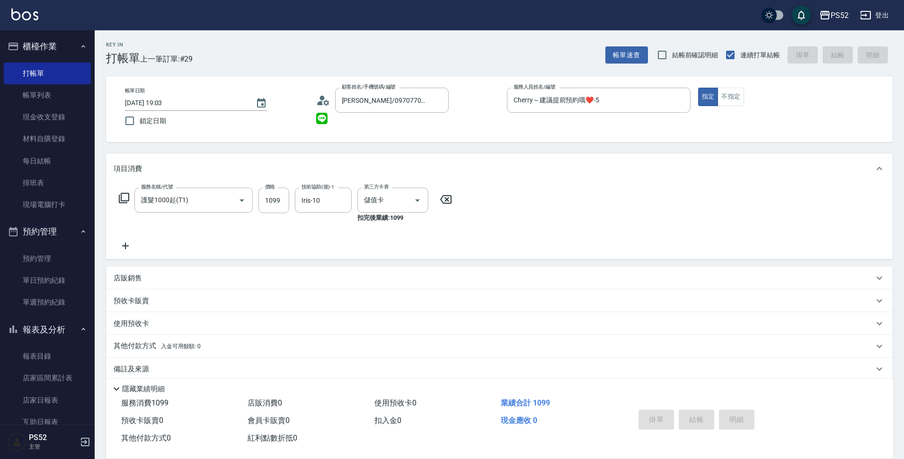
type input "[DATE] 19:04"
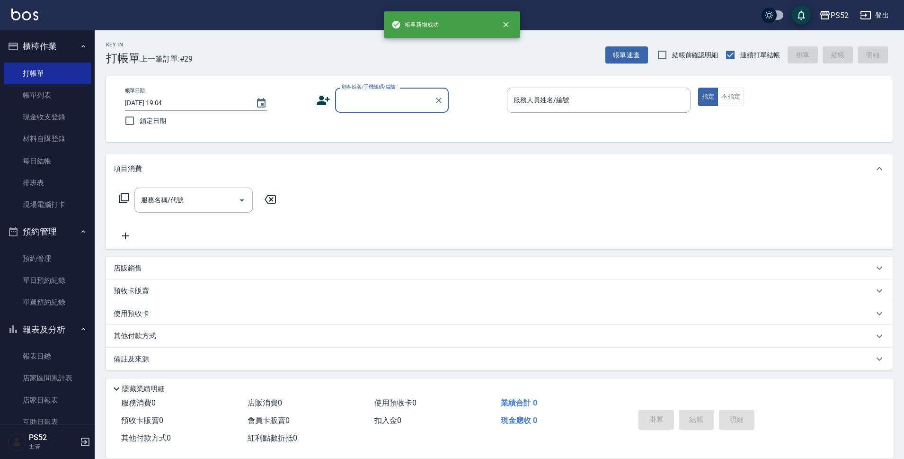
scroll to position [0, 0]
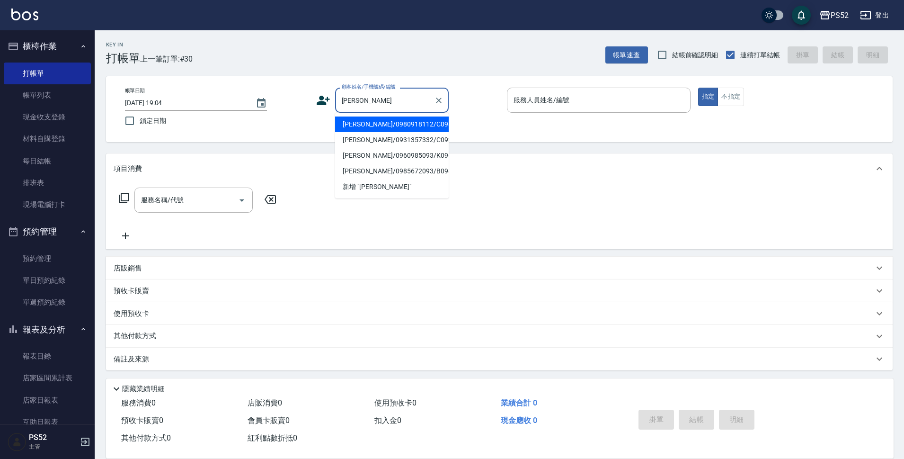
type input "[PERSON_NAME]/0980918112/C0980918112"
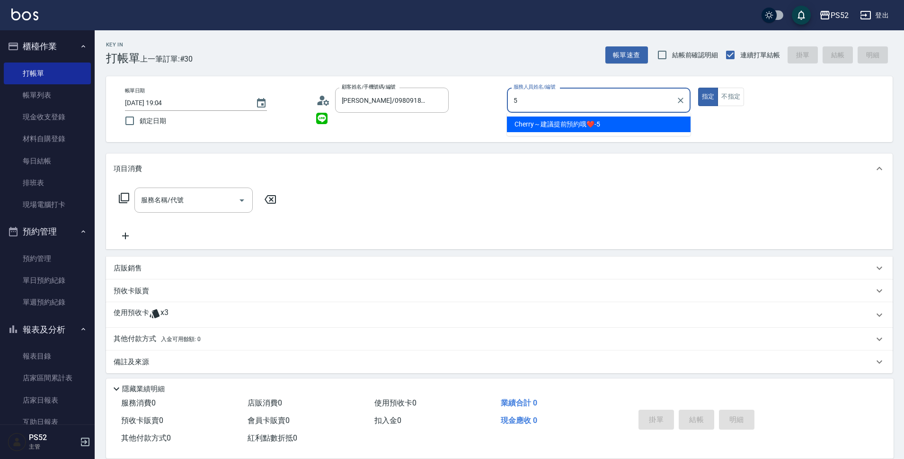
type input "Cherry～建議提前預約哦❤️-5"
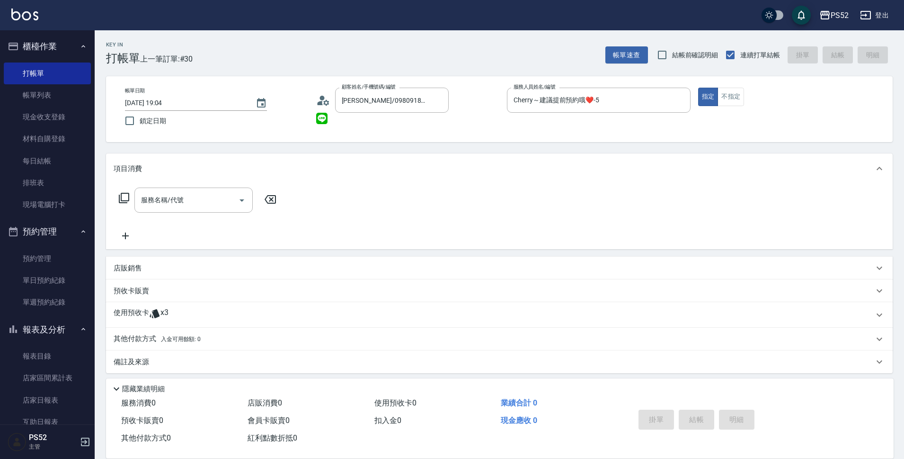
click at [195, 322] on div "使用預收卡 x3" at bounding box center [494, 315] width 760 height 14
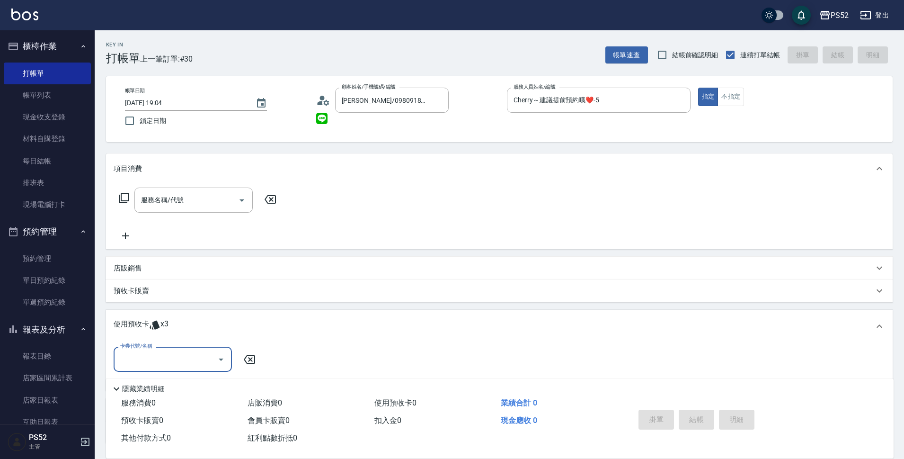
scroll to position [0, 0]
click at [178, 367] on input "卡券代號/名稱" at bounding box center [166, 359] width 96 height 17
click at [177, 387] on div "洗髮卡 剩餘3張" at bounding box center [173, 383] width 118 height 16
type input "洗髮卡"
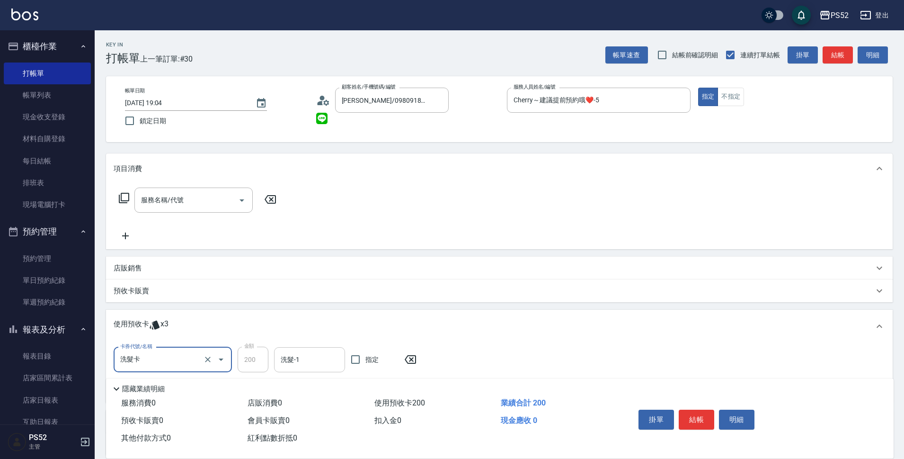
click at [321, 368] on div "洗髮-1" at bounding box center [309, 359] width 71 height 25
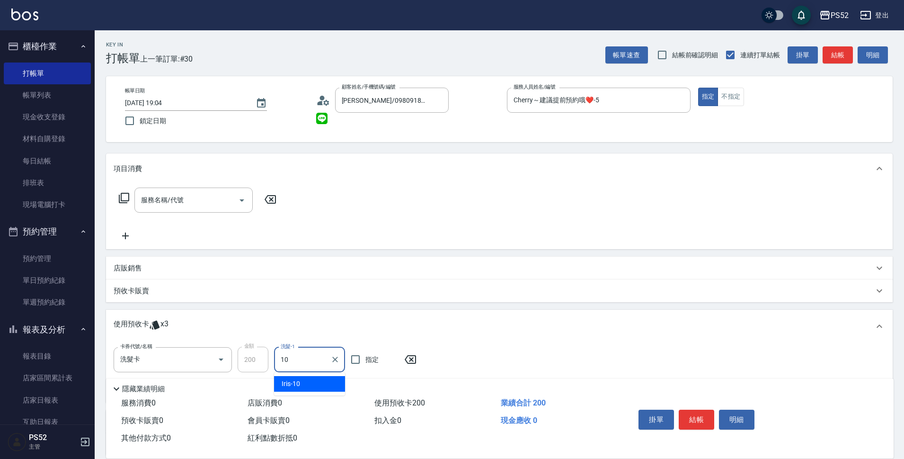
click at [339, 385] on div "Iris -10" at bounding box center [309, 384] width 71 height 16
type input "Iris-10"
click at [704, 416] on button "結帳" at bounding box center [697, 420] width 36 height 20
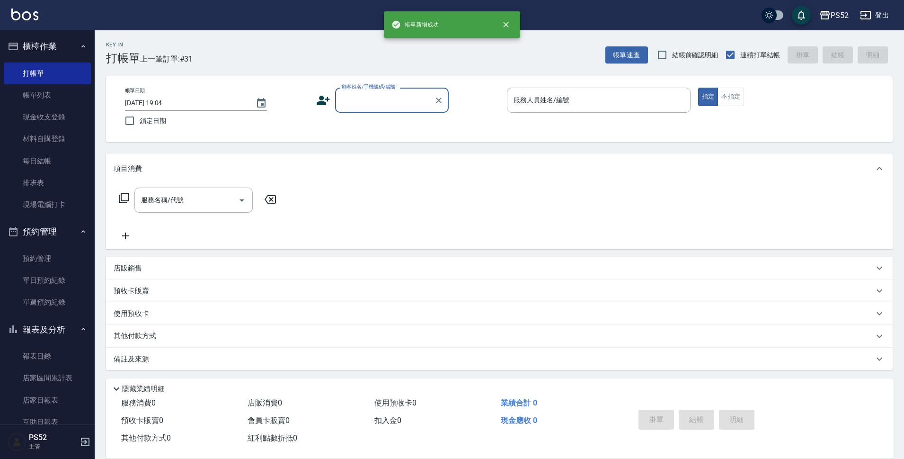
scroll to position [0, 0]
